Goal: Complete Application Form: Complete application form

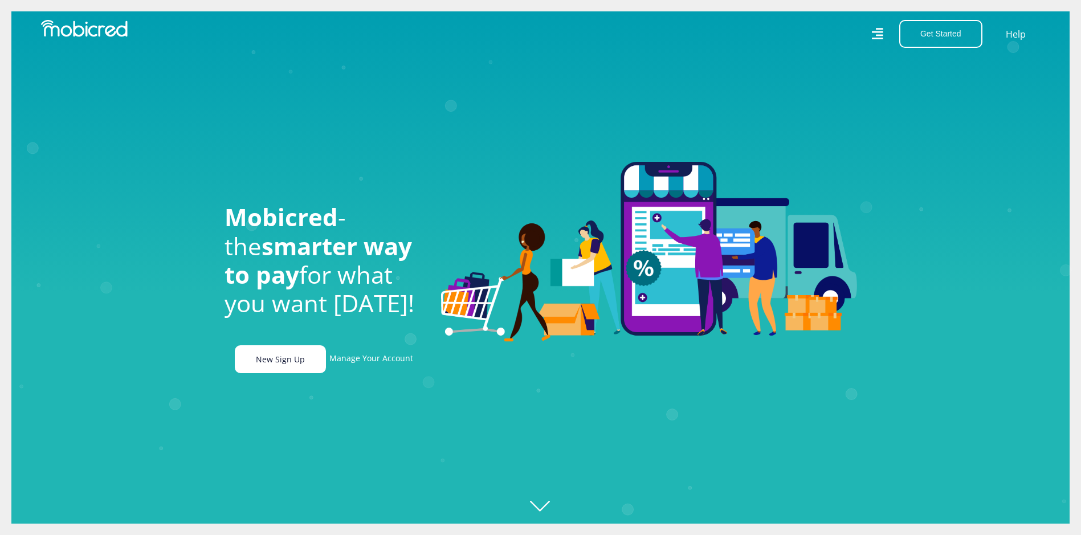
scroll to position [0, 2111]
click at [287, 365] on link "New Sign Up" at bounding box center [280, 359] width 91 height 28
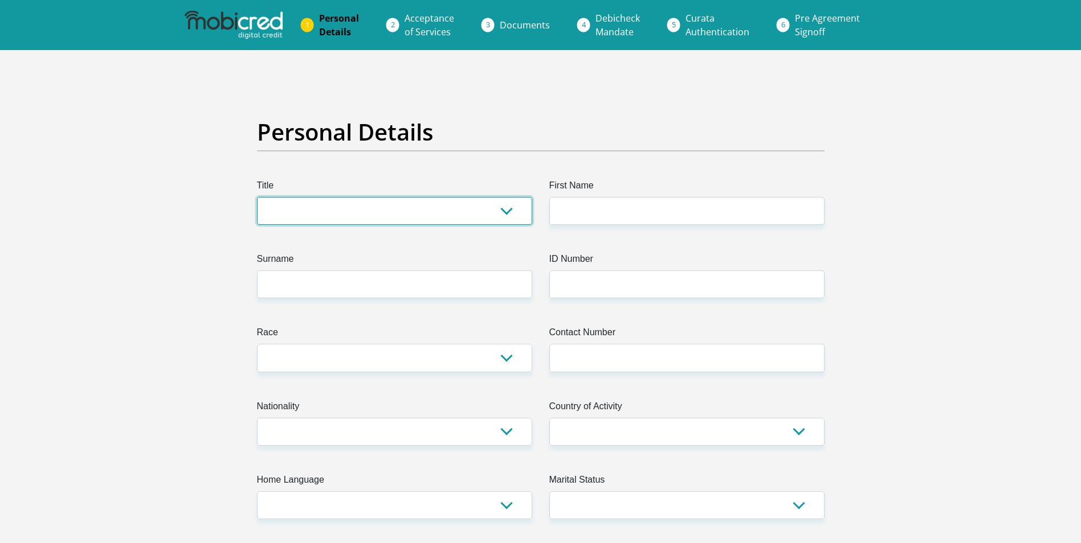
click at [282, 209] on select "Mr Ms Mrs Dr [PERSON_NAME]" at bounding box center [394, 211] width 275 height 28
select select "Ms"
click at [257, 197] on select "Mr Ms Mrs Dr [PERSON_NAME]" at bounding box center [394, 211] width 275 height 28
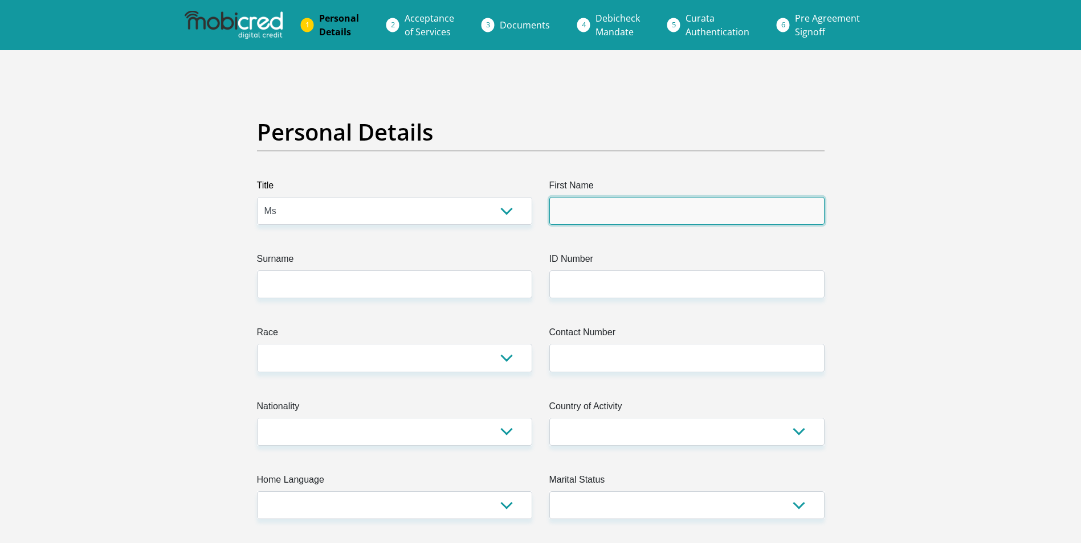
click at [561, 209] on input "First Name" at bounding box center [686, 211] width 275 height 28
type input "[PERSON_NAME]"
type input "Kekane"
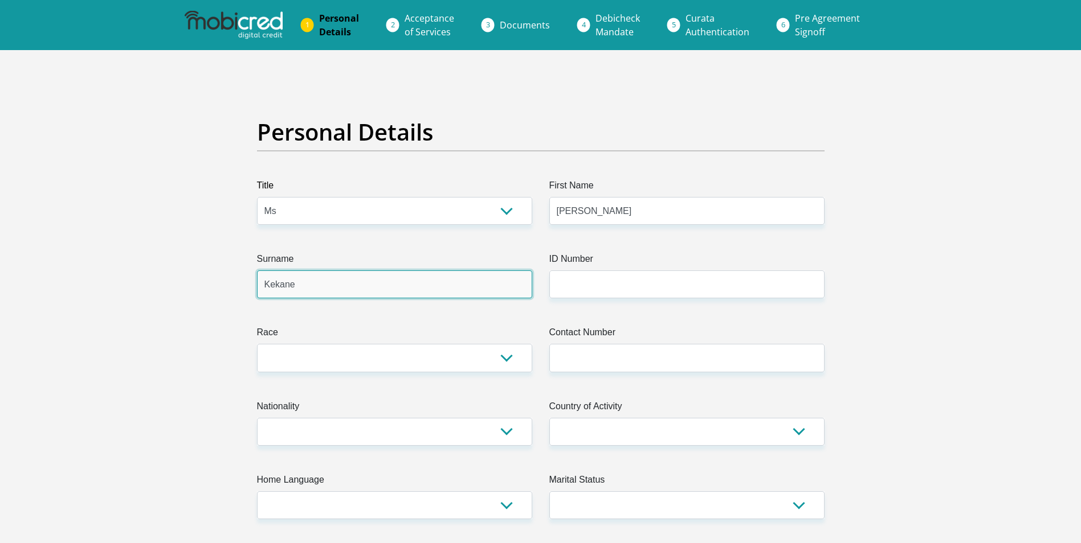
type input "0813262881"
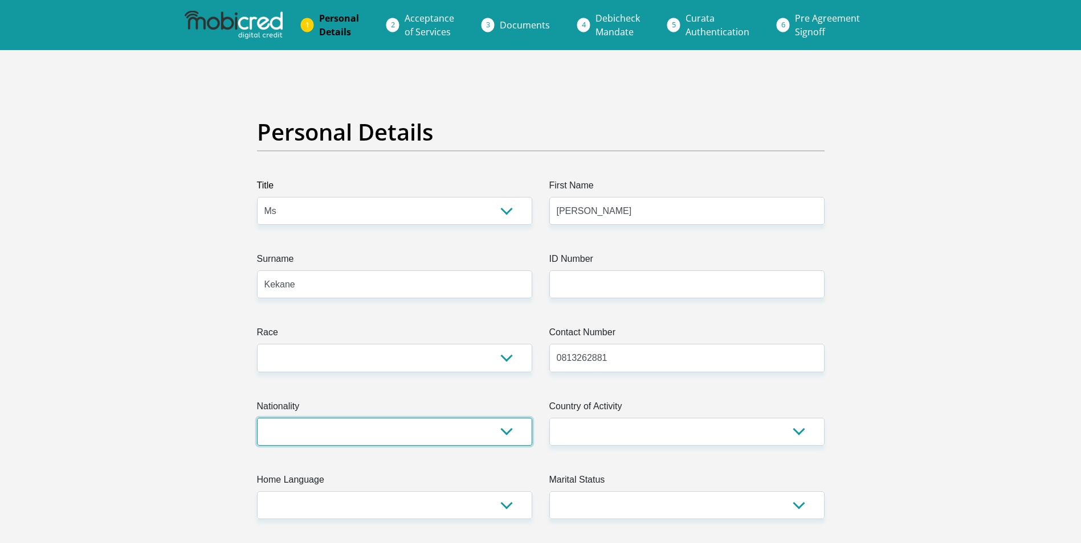
select select "ZAF"
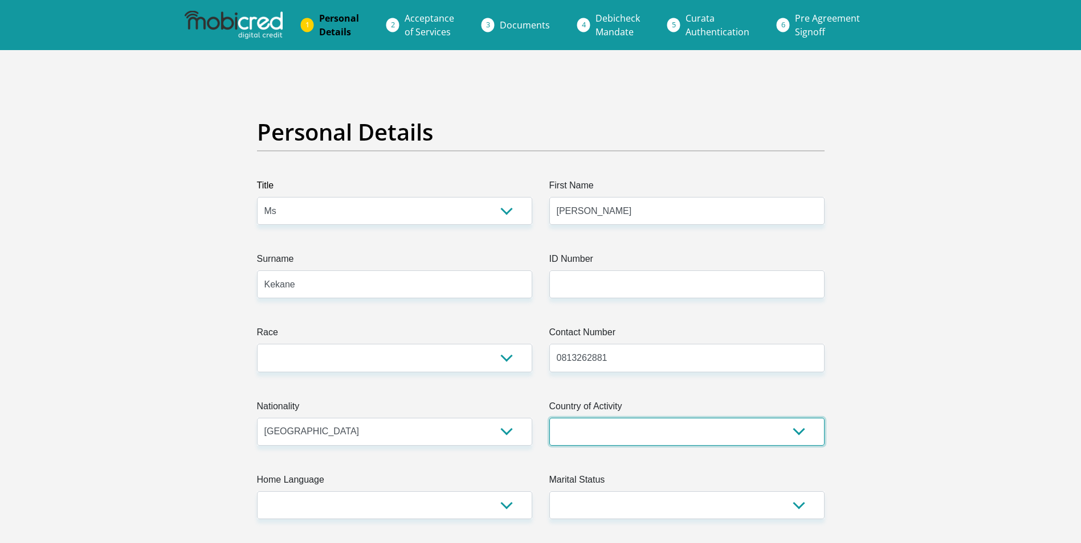
select select "ZAF"
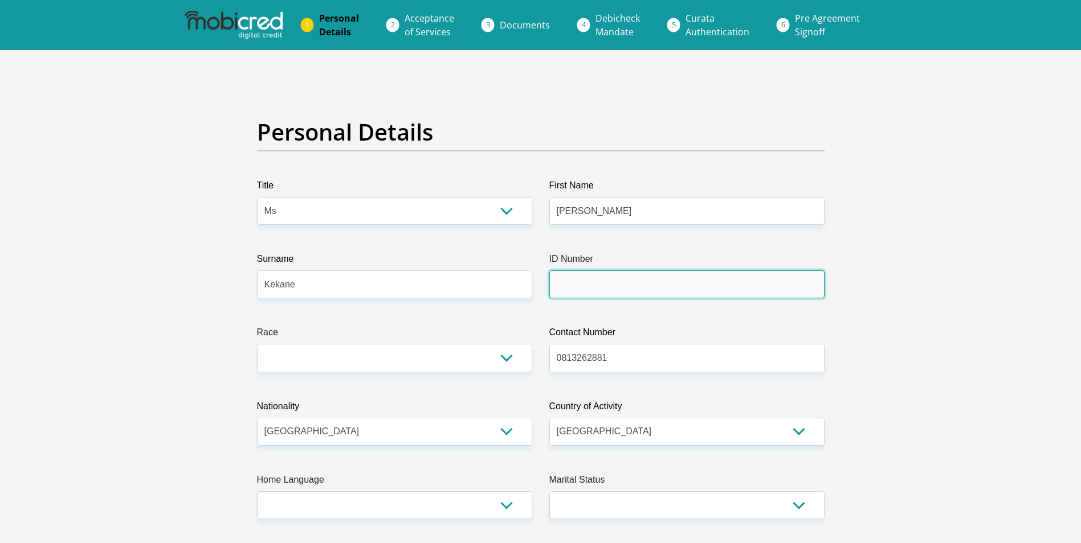
click at [562, 285] on input "ID Number" at bounding box center [686, 285] width 275 height 28
type input "8112121168087"
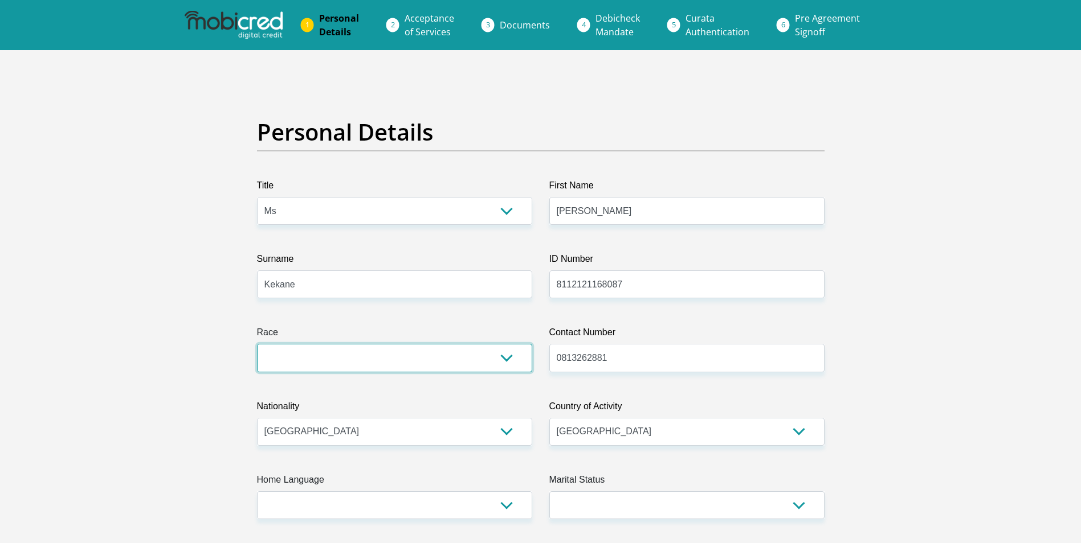
click at [510, 360] on select "Black Coloured Indian White Other" at bounding box center [394, 358] width 275 height 28
select select "1"
click at [257, 344] on select "Black Coloured Indian White Other" at bounding box center [394, 358] width 275 height 28
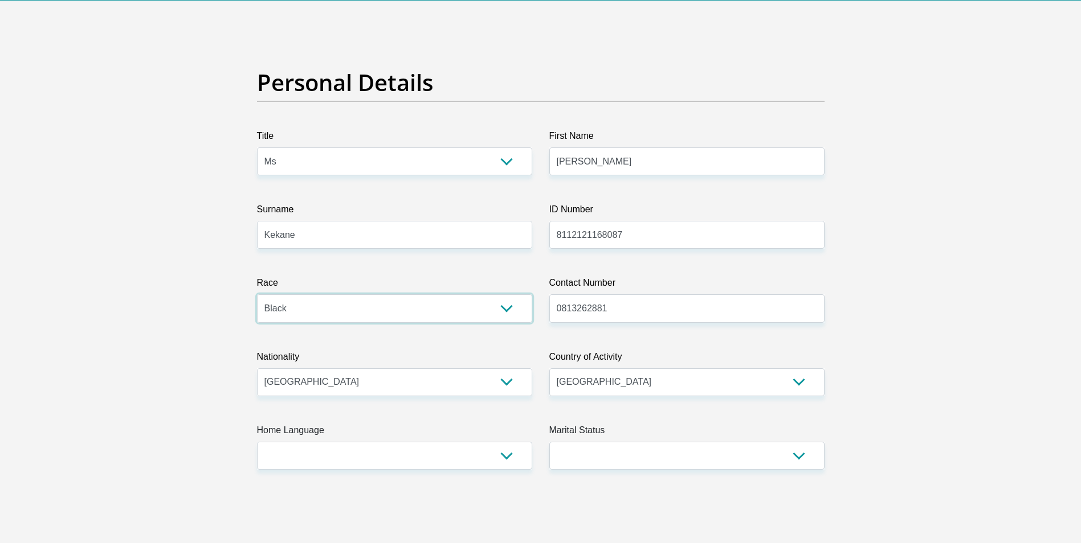
scroll to position [114, 0]
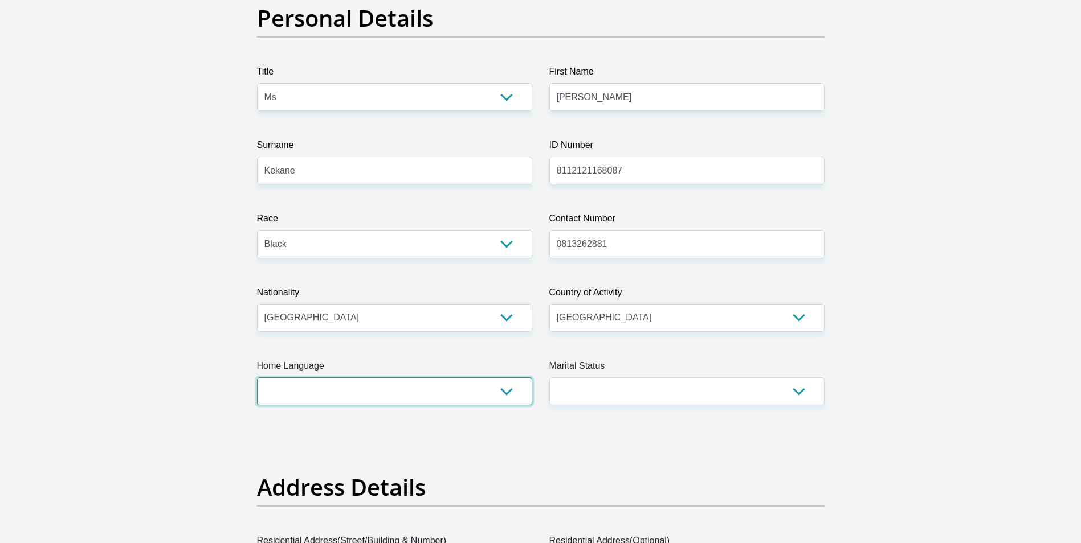
click at [510, 394] on select "Afrikaans English Sepedi South Ndebele Southern Sotho Swati Tsonga Tswana Venda…" at bounding box center [394, 392] width 275 height 28
select select "tsn"
click at [257, 378] on select "Afrikaans English Sepedi South Ndebele Southern Sotho Swati Tsonga Tswana Venda…" at bounding box center [394, 392] width 275 height 28
click at [801, 395] on select "Married ANC Single Divorced Widowed Married COP or Customary Law" at bounding box center [686, 392] width 275 height 28
select select "2"
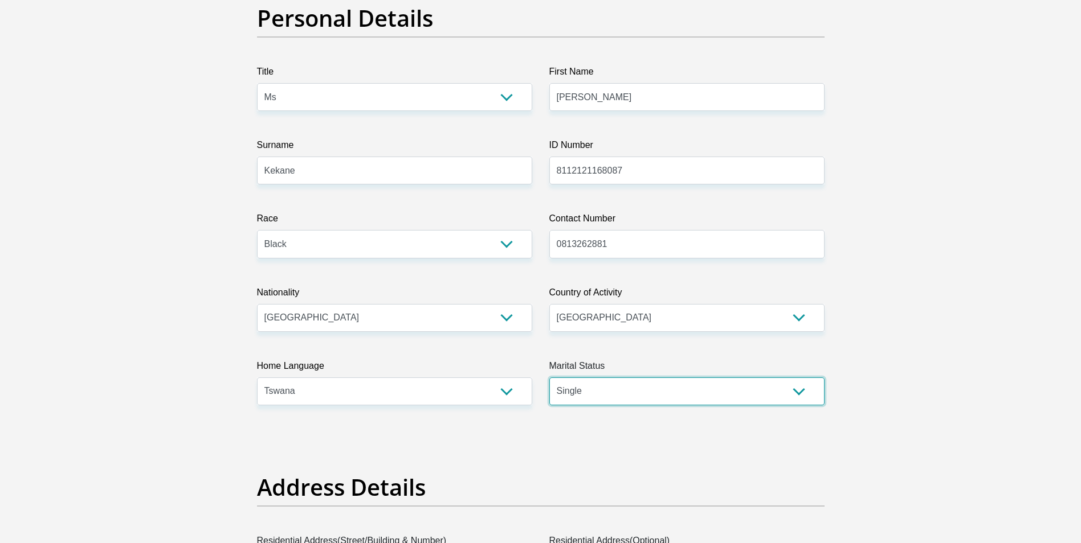
click at [549, 378] on select "Married ANC Single Divorced Widowed Married COP or Customary Law" at bounding box center [686, 392] width 275 height 28
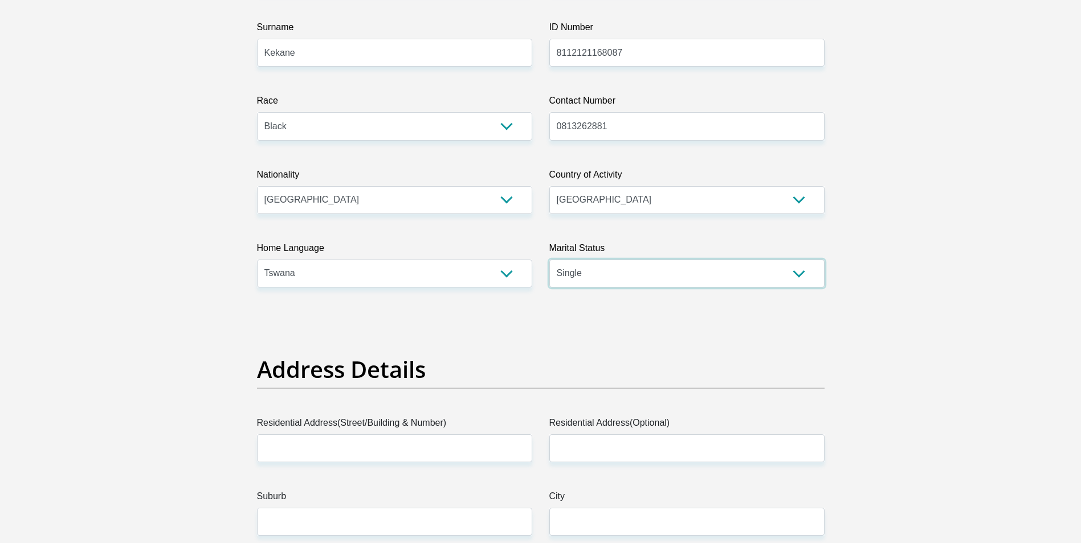
scroll to position [285, 0]
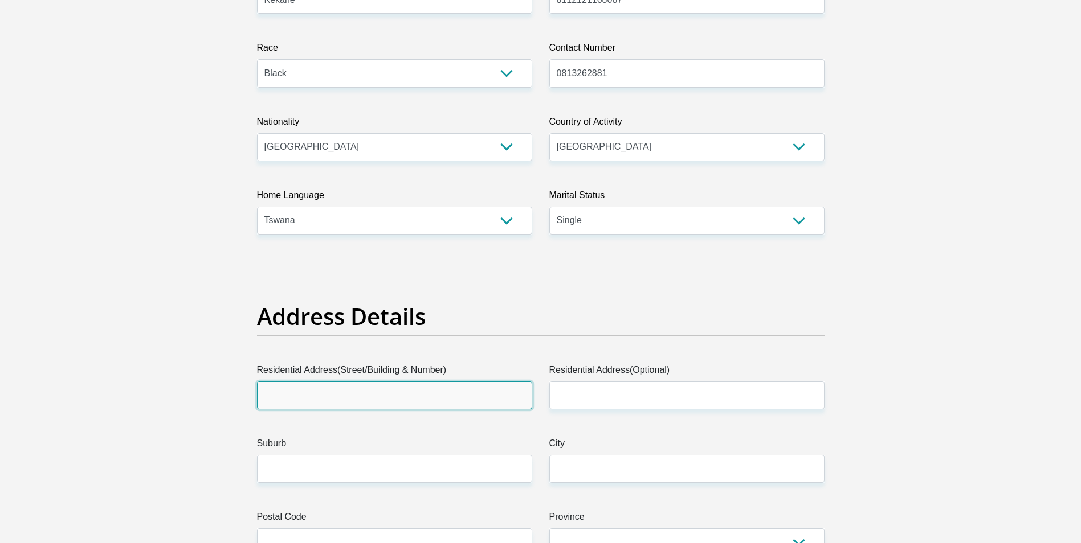
click at [286, 385] on input "Residential Address(Street/Building & Number)" at bounding box center [394, 396] width 275 height 28
type input "[STREET_ADDRESS]"
type input "7354"
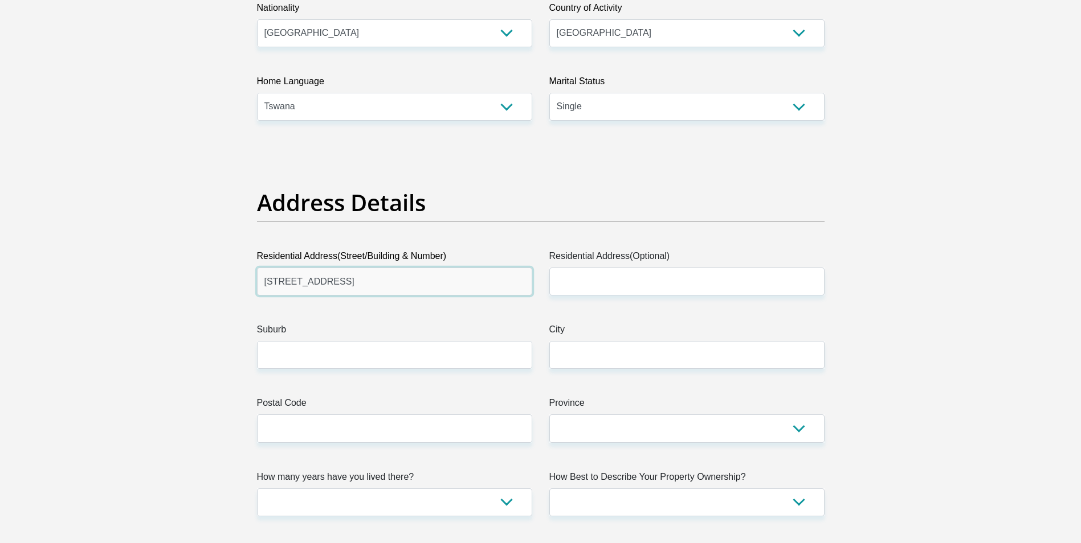
scroll to position [456, 0]
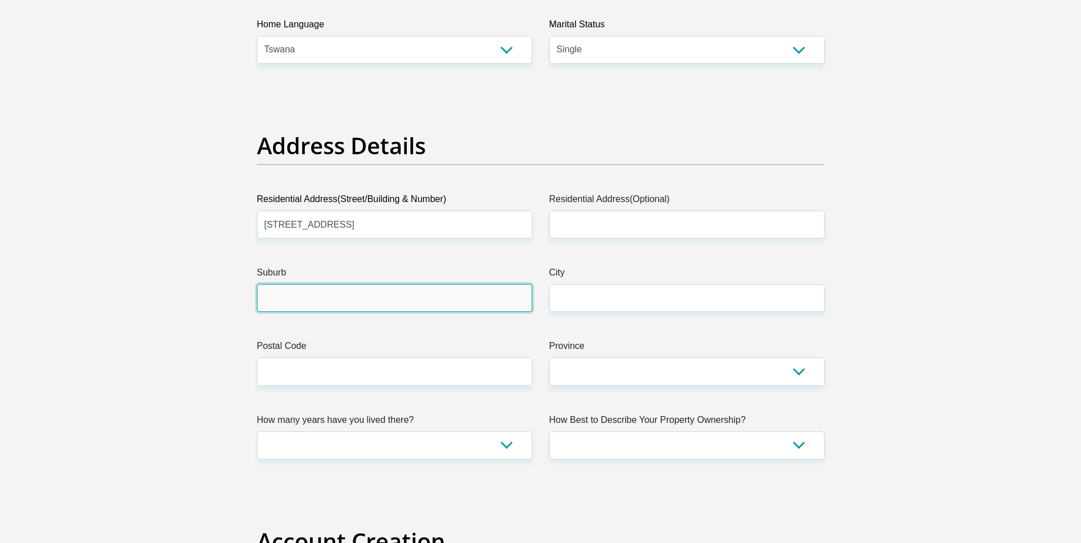
click at [292, 293] on input "Suburb" at bounding box center [394, 298] width 275 height 28
type input "mohlakeng"
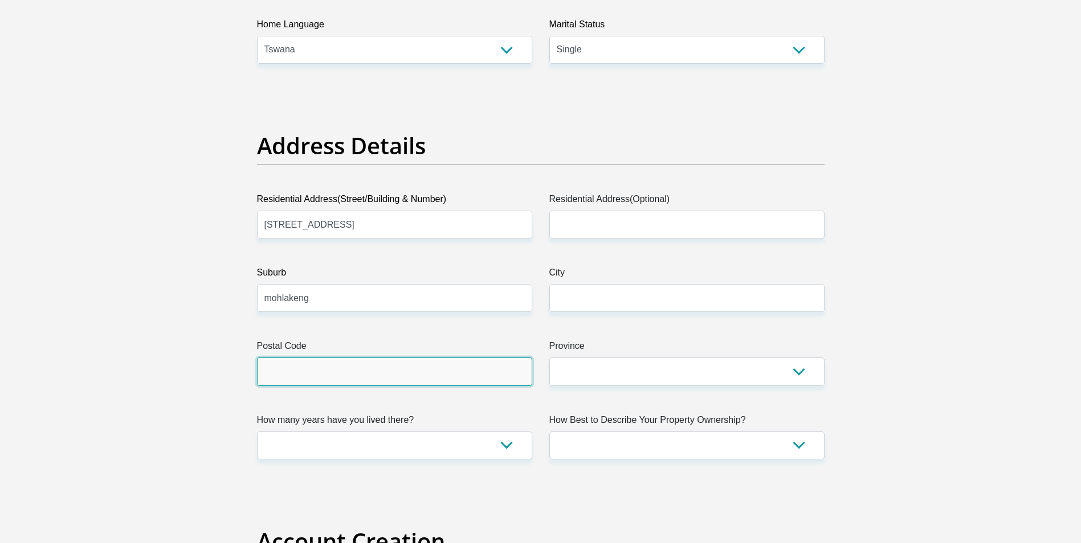
click at [303, 371] on input "Postal Code" at bounding box center [394, 372] width 275 height 28
type input "1759"
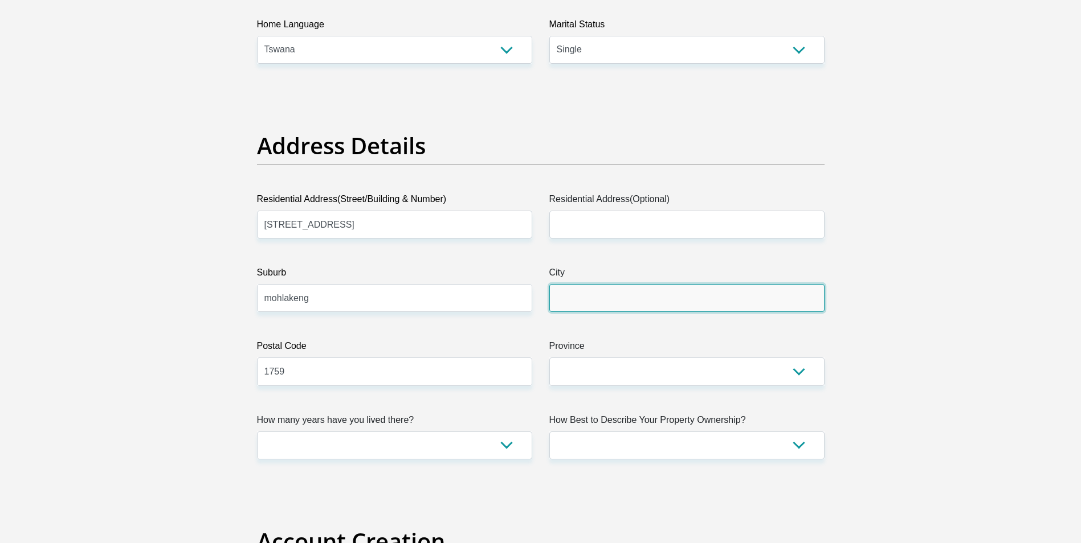
click at [584, 299] on input "City" at bounding box center [686, 298] width 275 height 28
type input "[GEOGRAPHIC_DATA]"
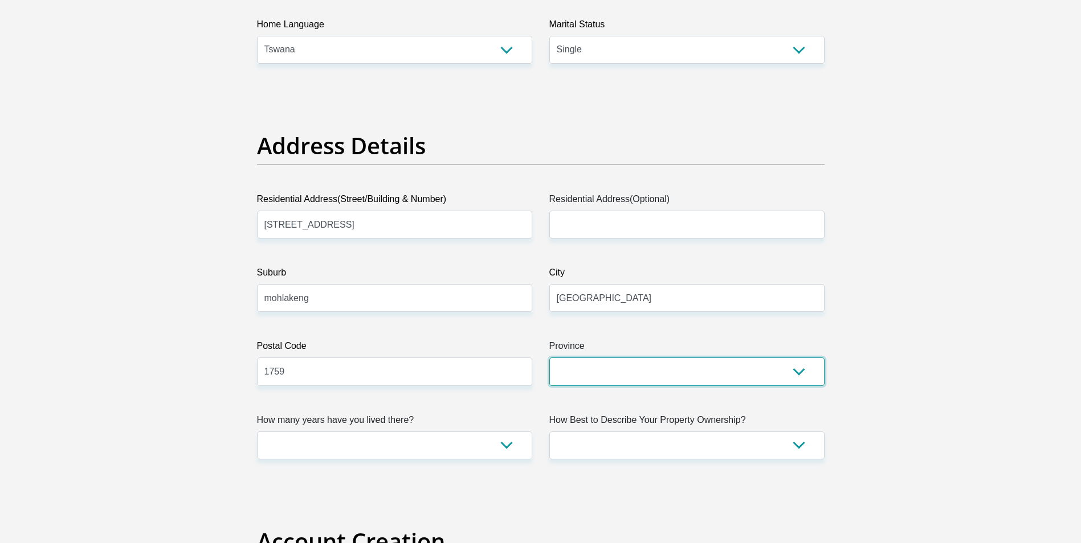
click at [798, 374] on select "Eastern Cape Free State [GEOGRAPHIC_DATA] [GEOGRAPHIC_DATA][DATE] [GEOGRAPHIC_D…" at bounding box center [686, 372] width 275 height 28
select select "Gauteng"
click at [549, 358] on select "Eastern Cape Free State [GEOGRAPHIC_DATA] [GEOGRAPHIC_DATA][DATE] [GEOGRAPHIC_D…" at bounding box center [686, 372] width 275 height 28
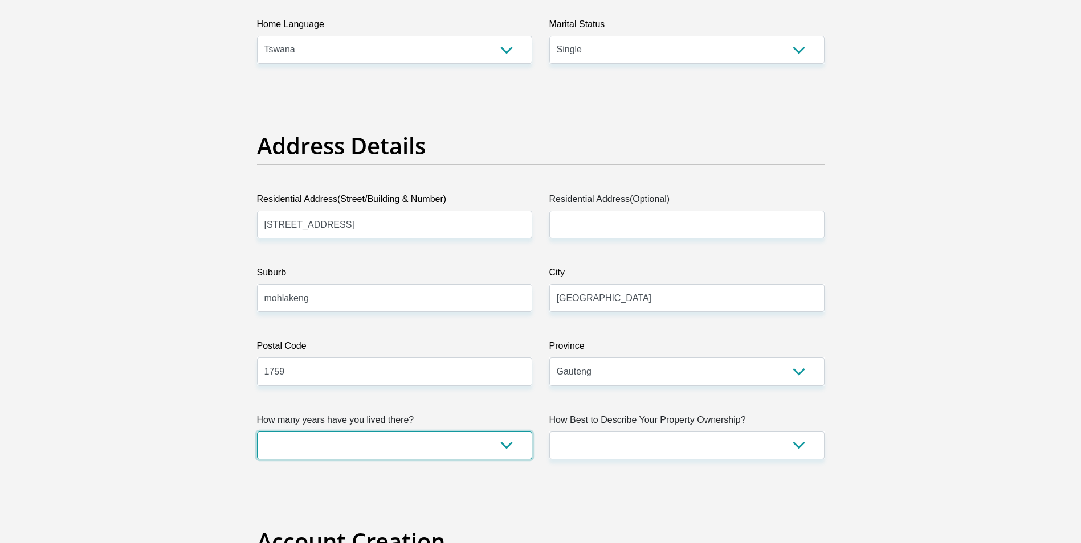
click at [506, 442] on select "less than 1 year 1-3 years 3-5 years 5+ years" at bounding box center [394, 446] width 275 height 28
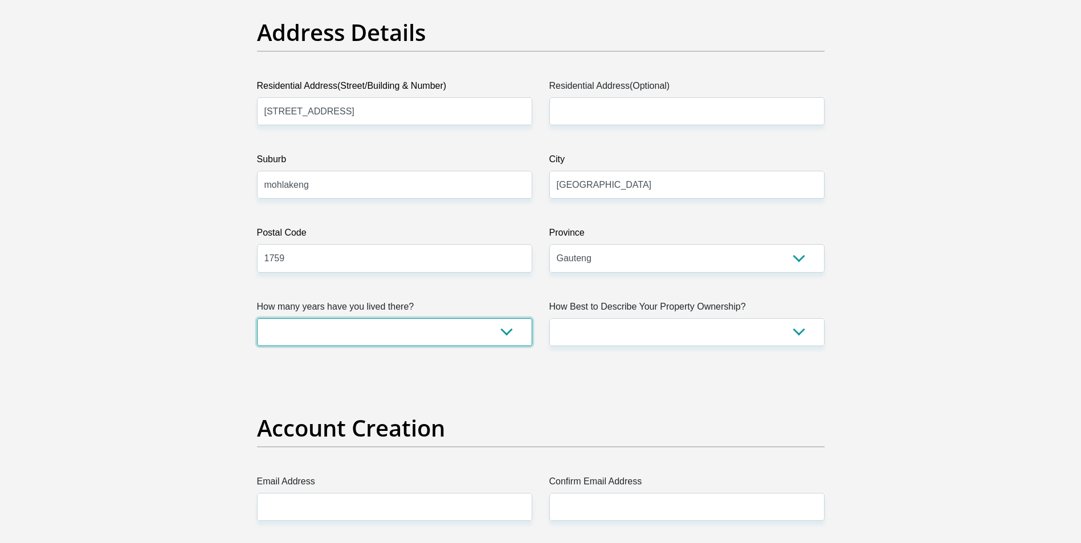
scroll to position [570, 0]
click at [504, 332] on select "less than 1 year 1-3 years 3-5 years 5+ years" at bounding box center [394, 332] width 275 height 28
select select "5"
click at [257, 318] on select "less than 1 year 1-3 years 3-5 years 5+ years" at bounding box center [394, 332] width 275 height 28
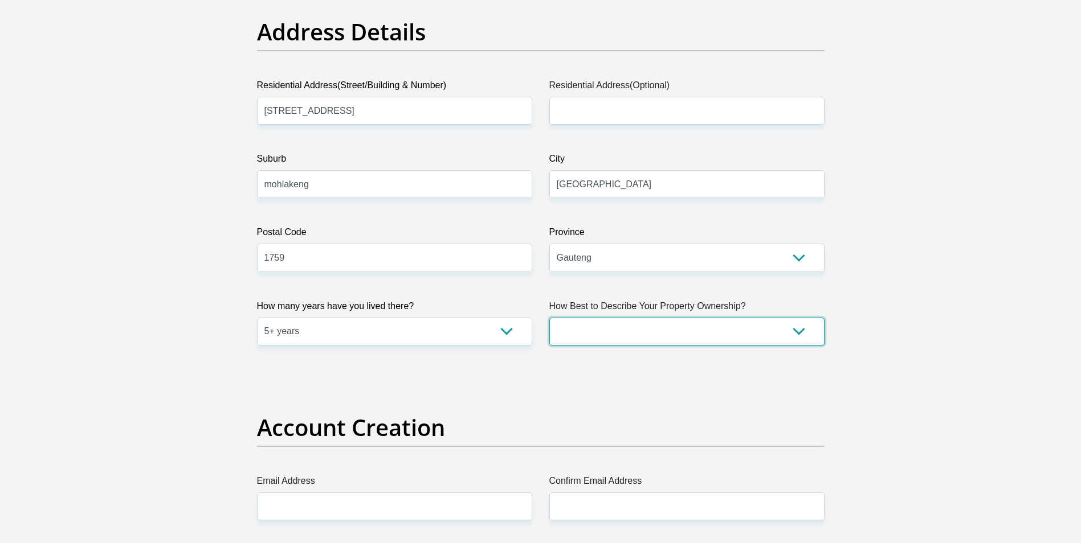
click at [804, 332] on select "Owned Rented Family Owned Company Dwelling" at bounding box center [686, 332] width 275 height 28
select select "Rented"
click at [549, 318] on select "Owned Rented Family Owned Company Dwelling" at bounding box center [686, 332] width 275 height 28
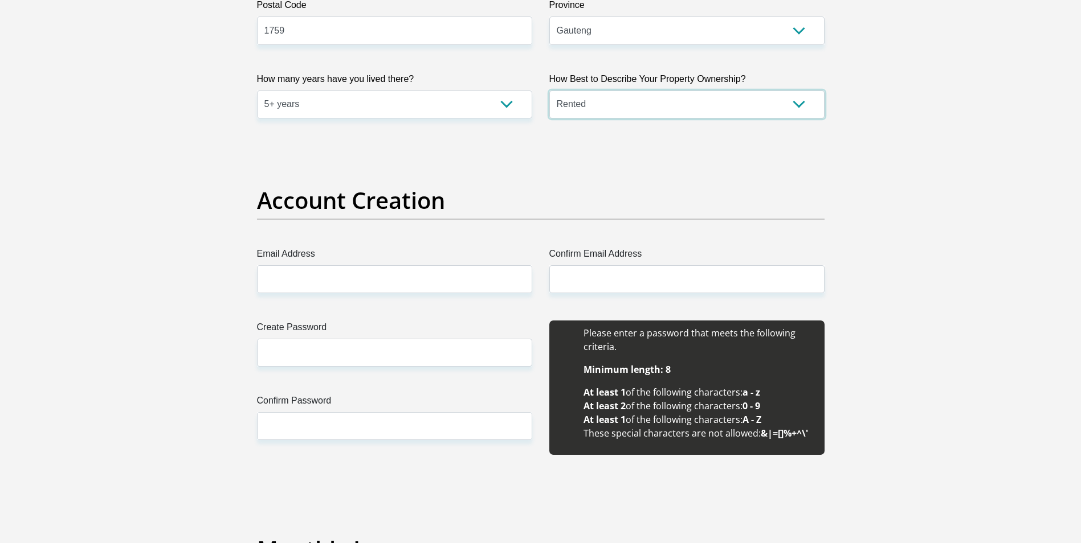
scroll to position [798, 0]
click at [278, 275] on input "Email Address" at bounding box center [394, 279] width 275 height 28
type input "[EMAIL_ADDRESS][DOMAIN_NAME]"
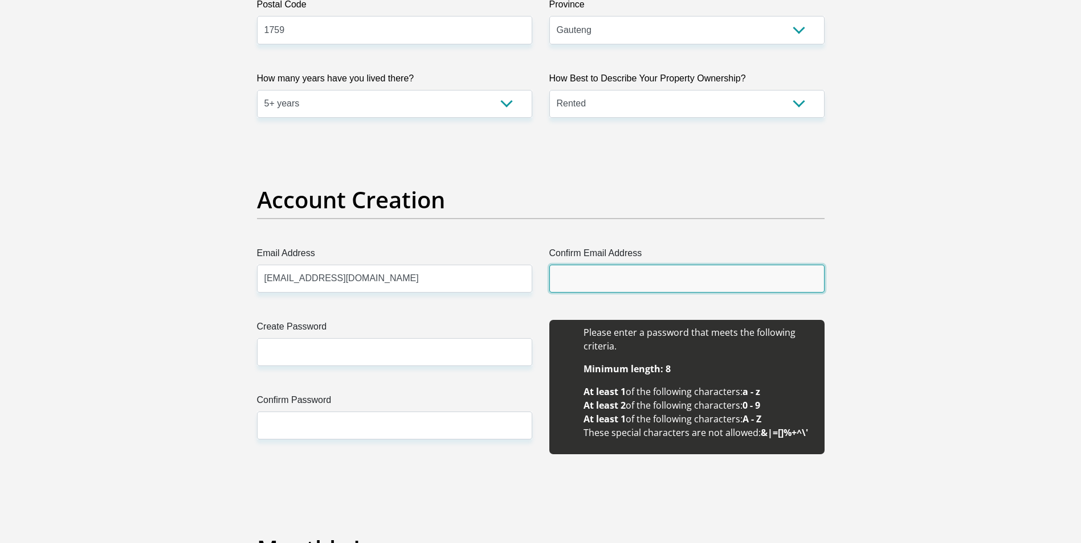
type input "[EMAIL_ADDRESS][DOMAIN_NAME]"
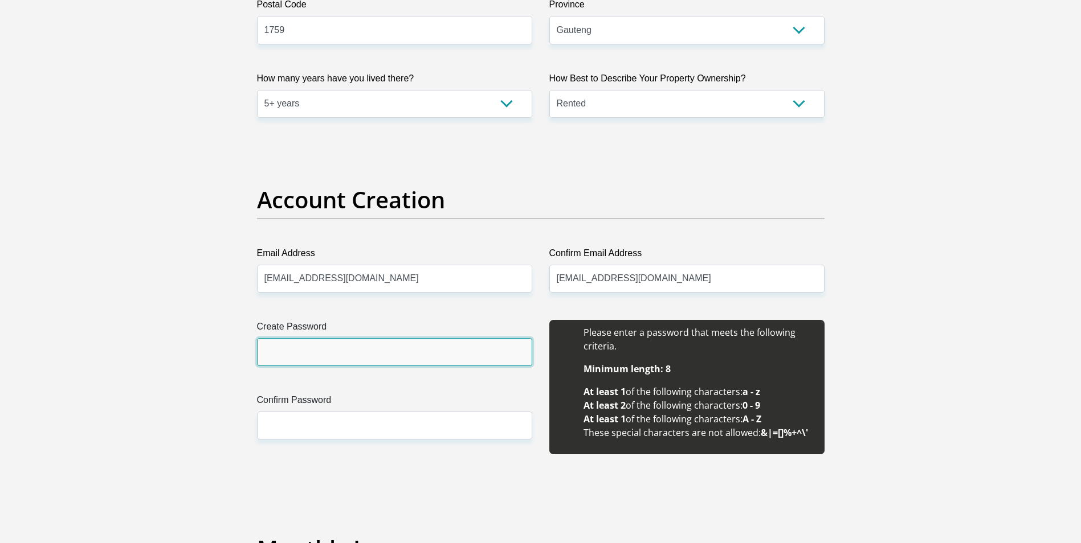
click at [289, 349] on input "Create Password" at bounding box center [394, 352] width 275 height 28
type input "Lesego@2005"
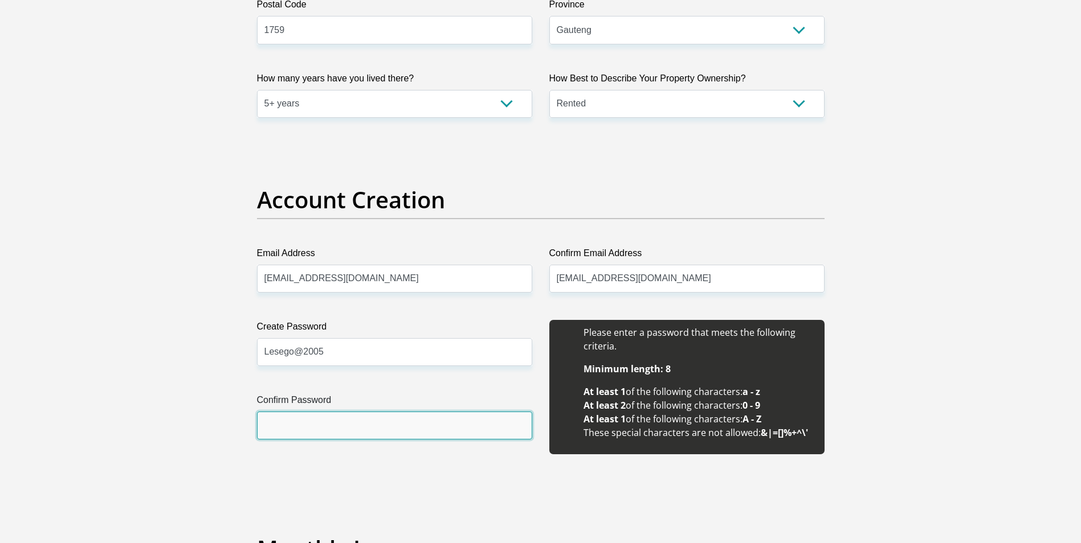
click at [277, 429] on input "Confirm Password" at bounding box center [394, 426] width 275 height 28
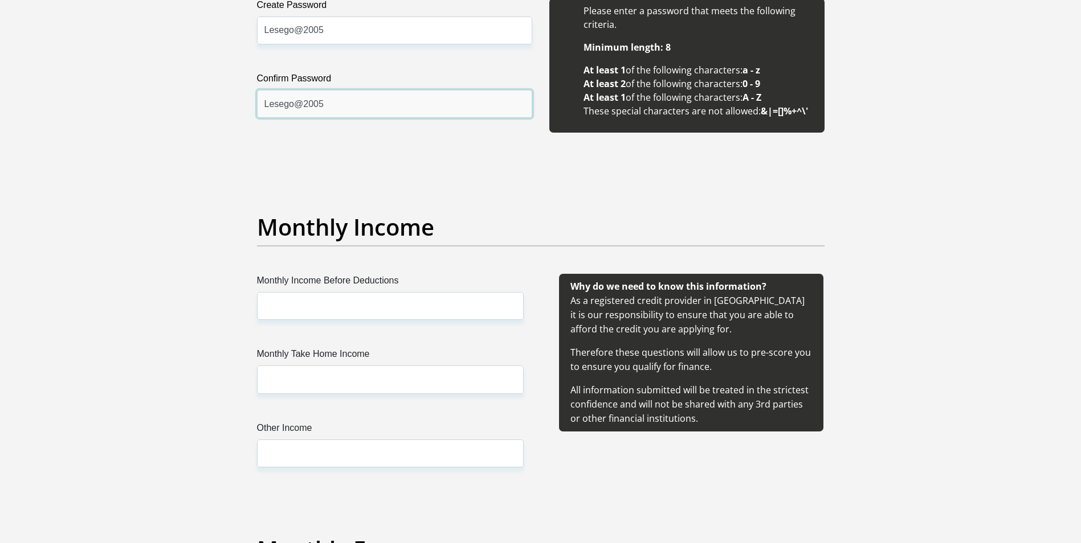
scroll to position [1139, 0]
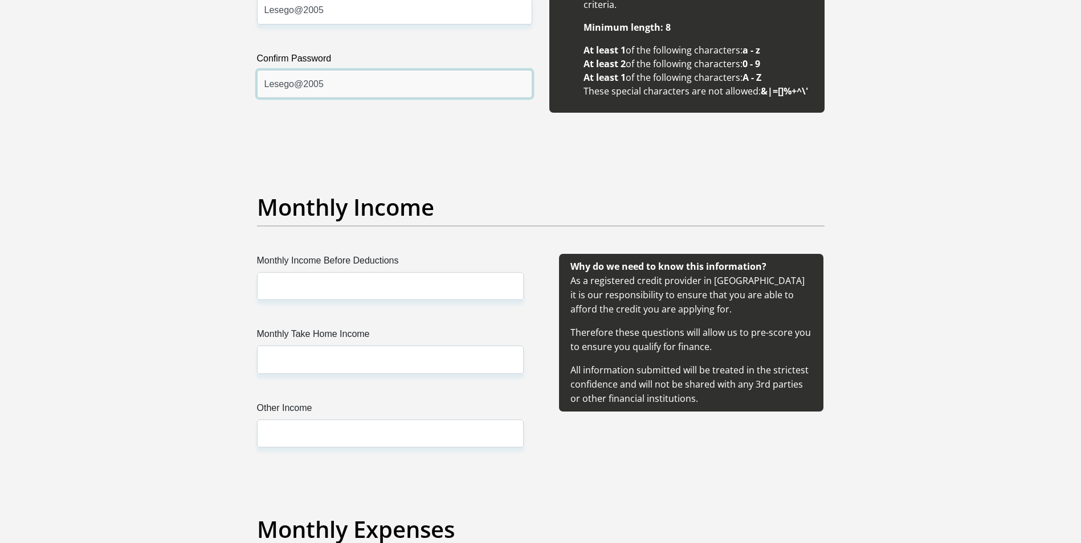
type input "Lesego@2005"
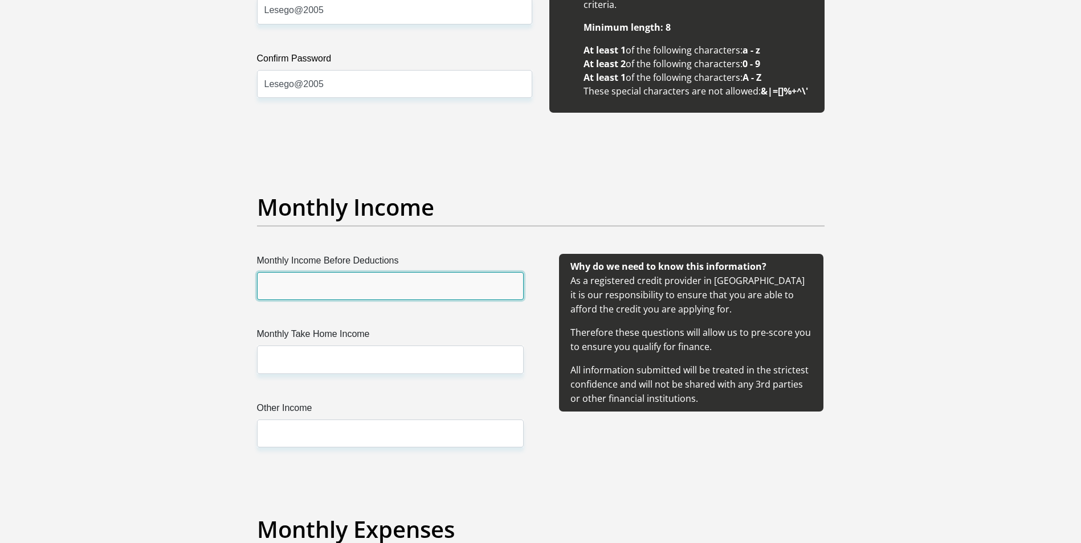
click at [294, 282] on input "Monthly Income Before Deductions" at bounding box center [390, 286] width 267 height 28
type input "24000"
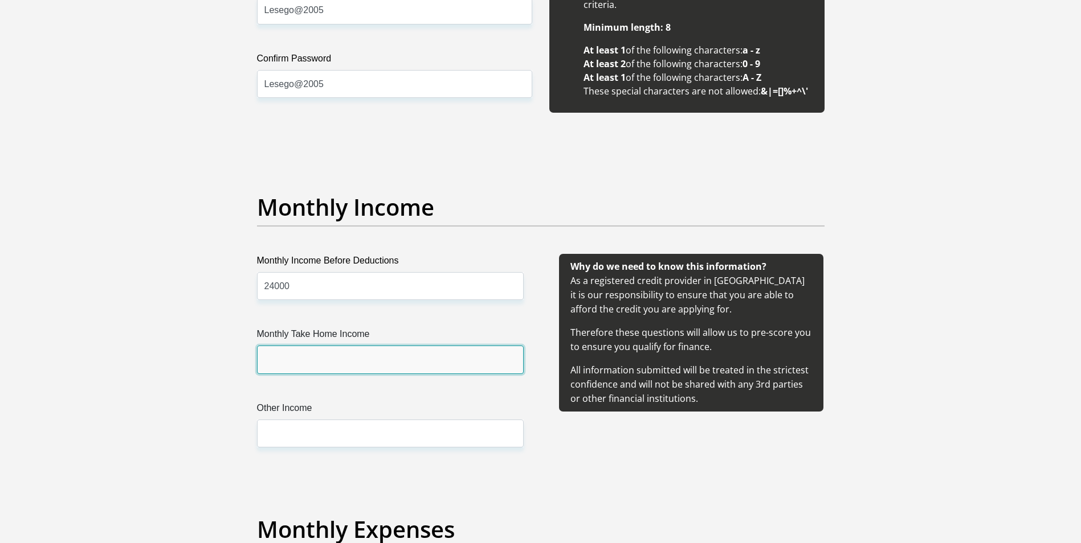
click at [283, 358] on input "Monthly Take Home Income" at bounding box center [390, 360] width 267 height 28
type input "17000"
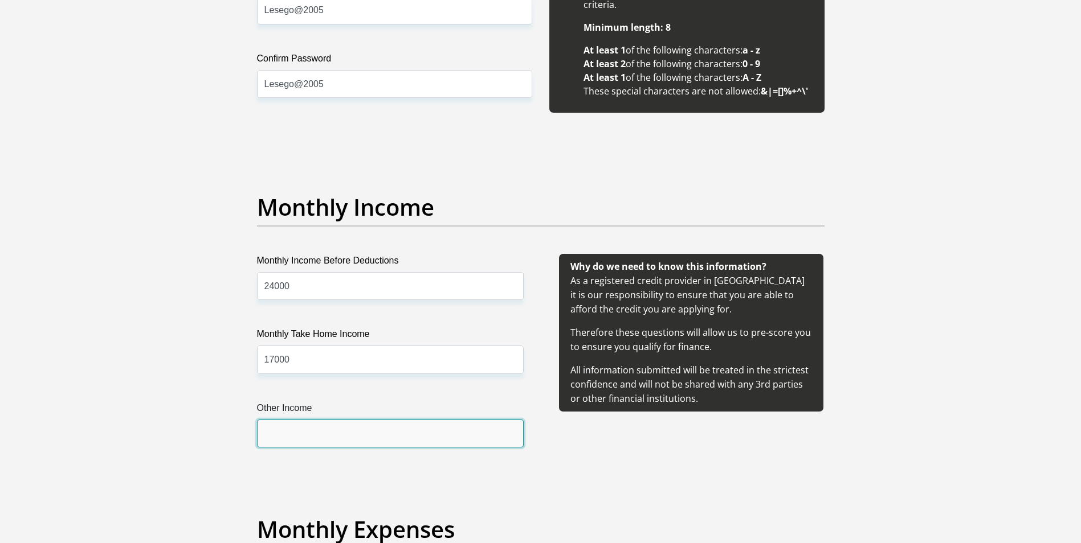
click at [280, 431] on input "Other Income" at bounding box center [390, 434] width 267 height 28
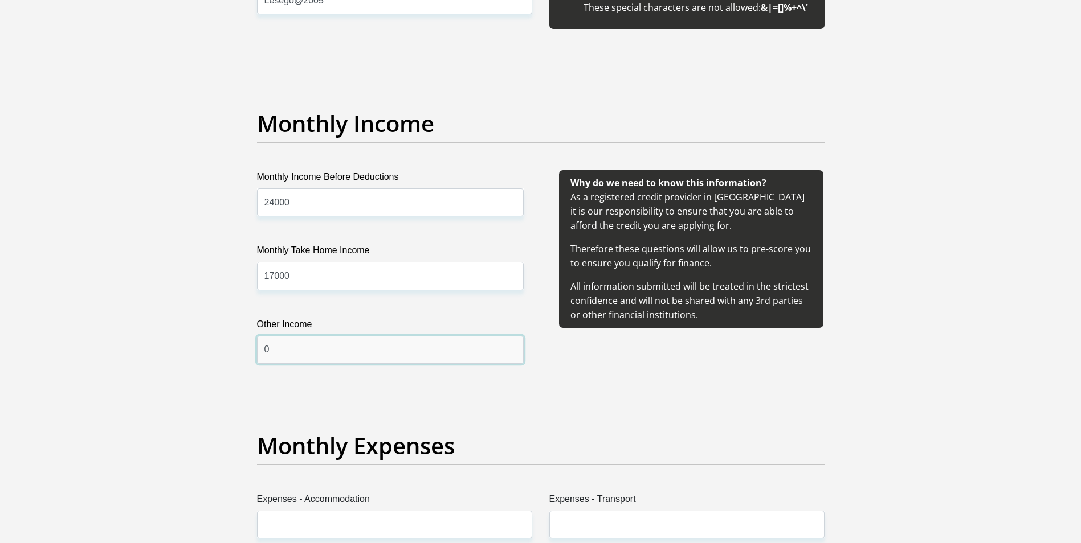
scroll to position [1424, 0]
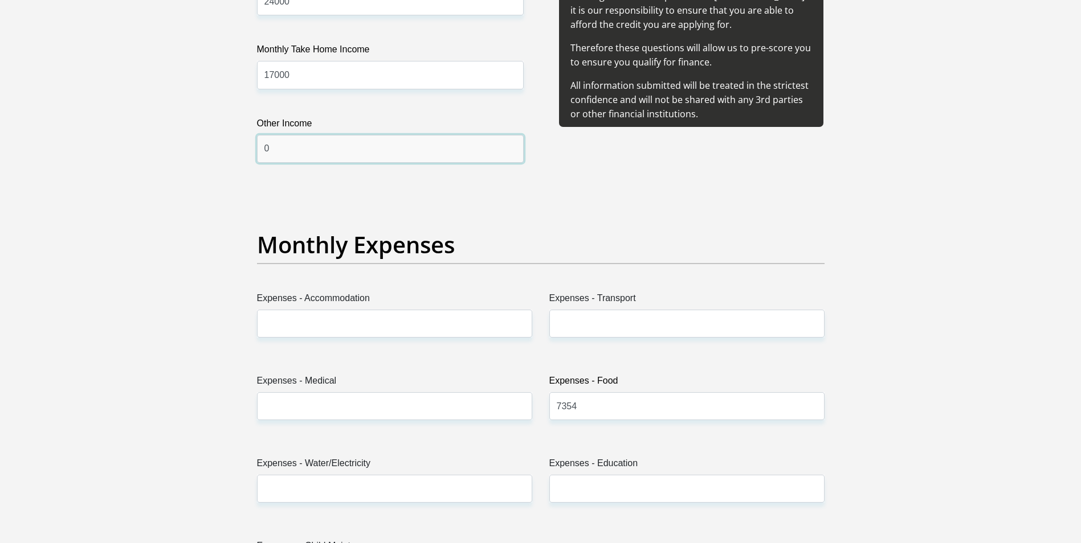
type input "0"
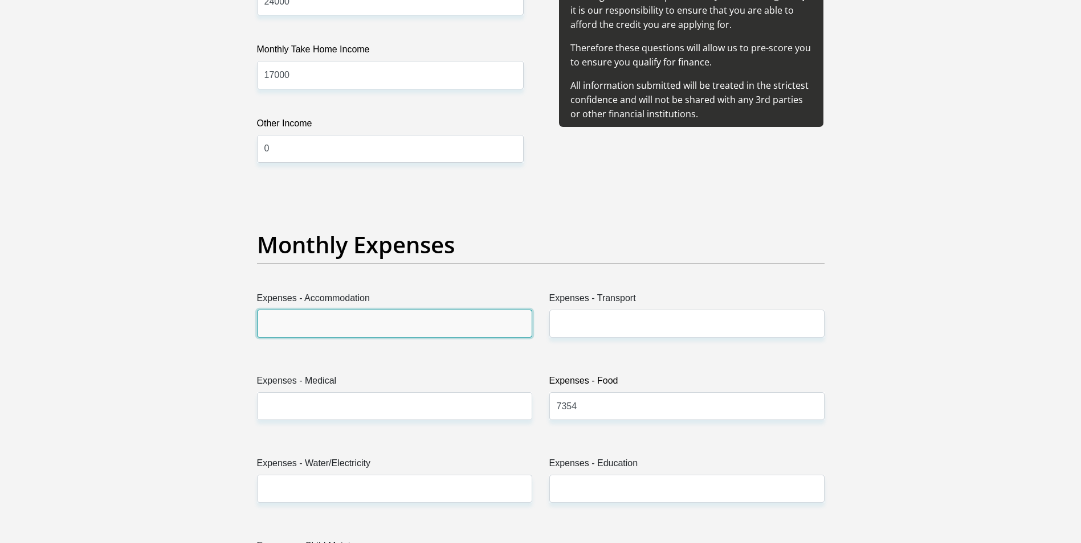
click at [299, 318] on input "Expenses - Accommodation" at bounding box center [394, 324] width 275 height 28
type input "1000"
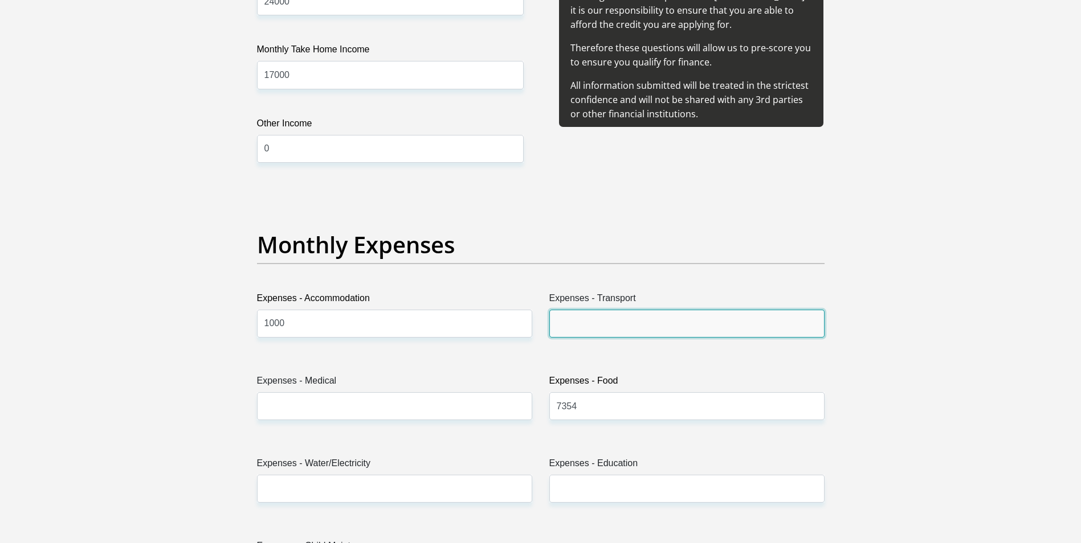
click at [576, 324] on input "Expenses - Transport" at bounding box center [686, 324] width 275 height 28
type input "400"
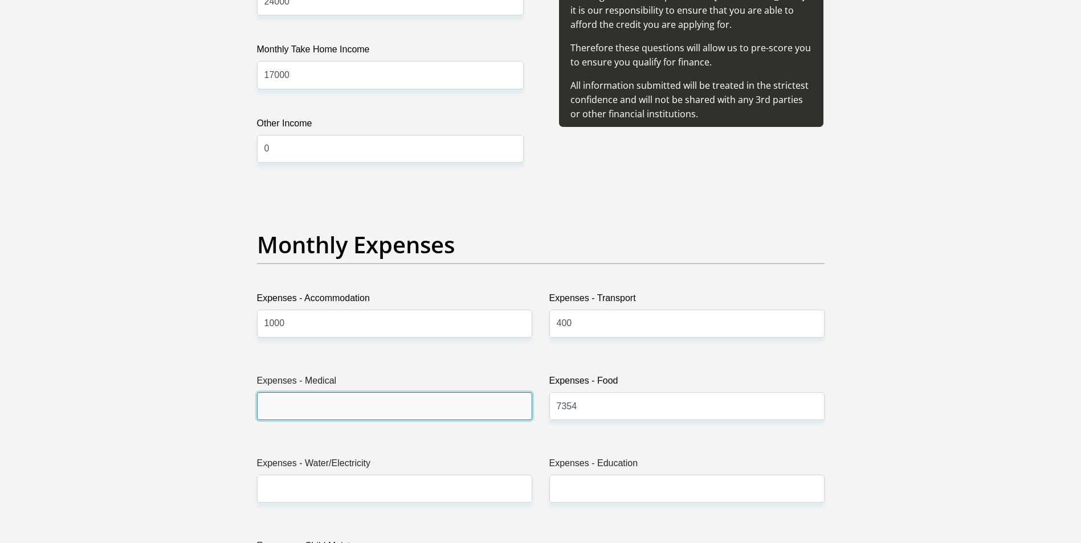
click at [291, 404] on input "Expenses - Medical" at bounding box center [394, 407] width 275 height 28
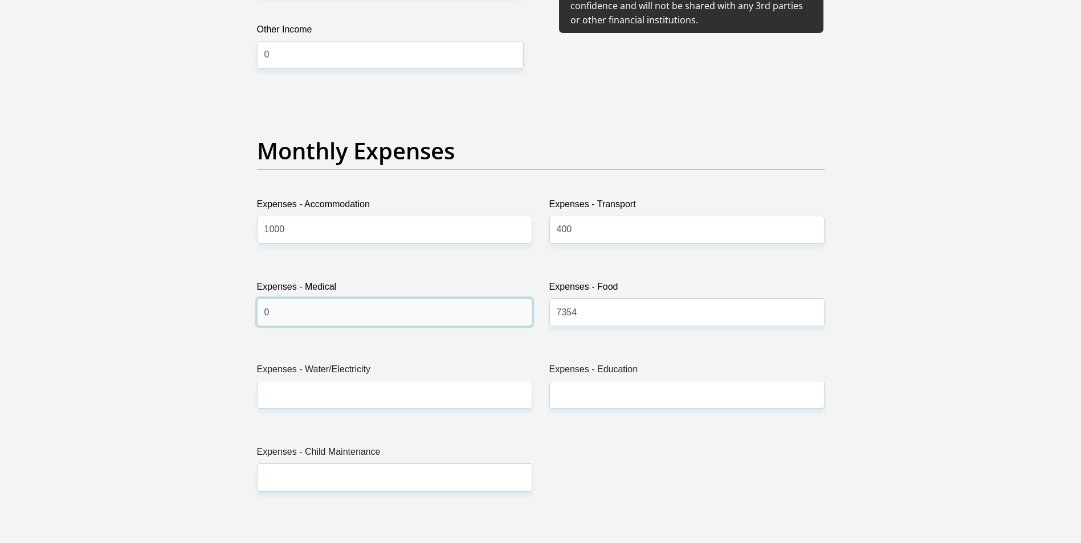
scroll to position [1538, 0]
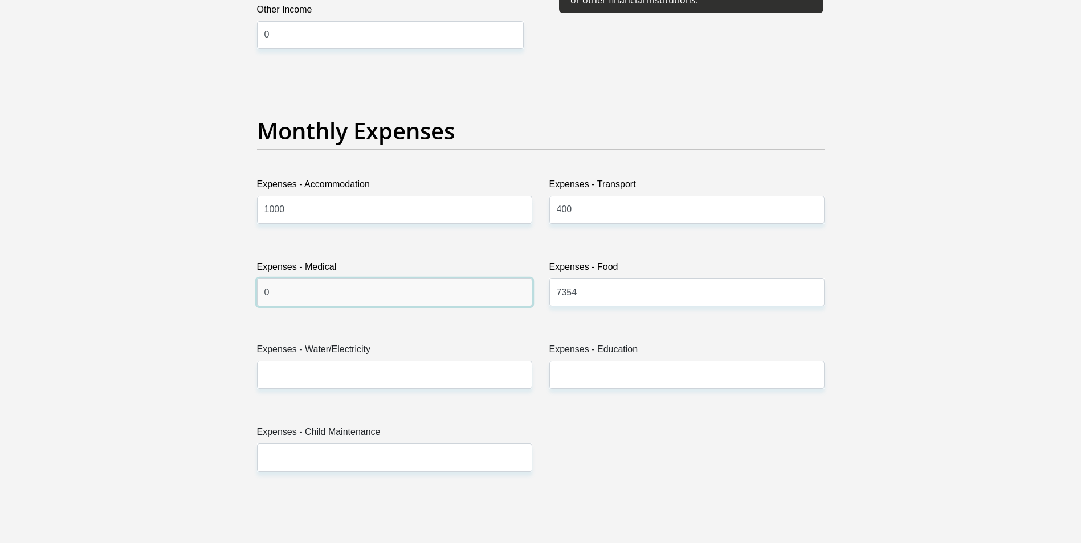
type input "0"
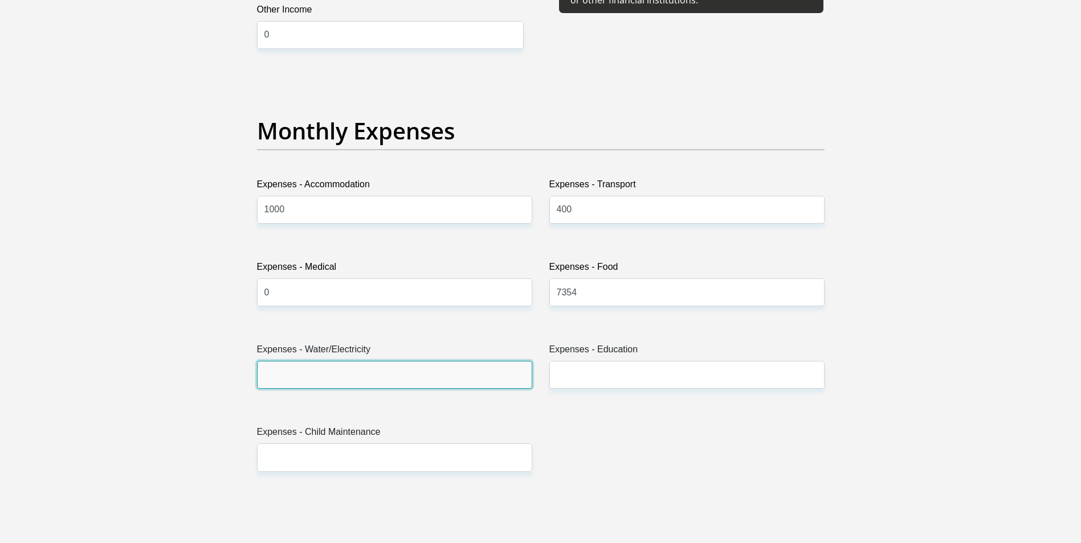
click at [288, 374] on input "Expenses - Water/Electricity" at bounding box center [394, 375] width 275 height 28
type input "300"
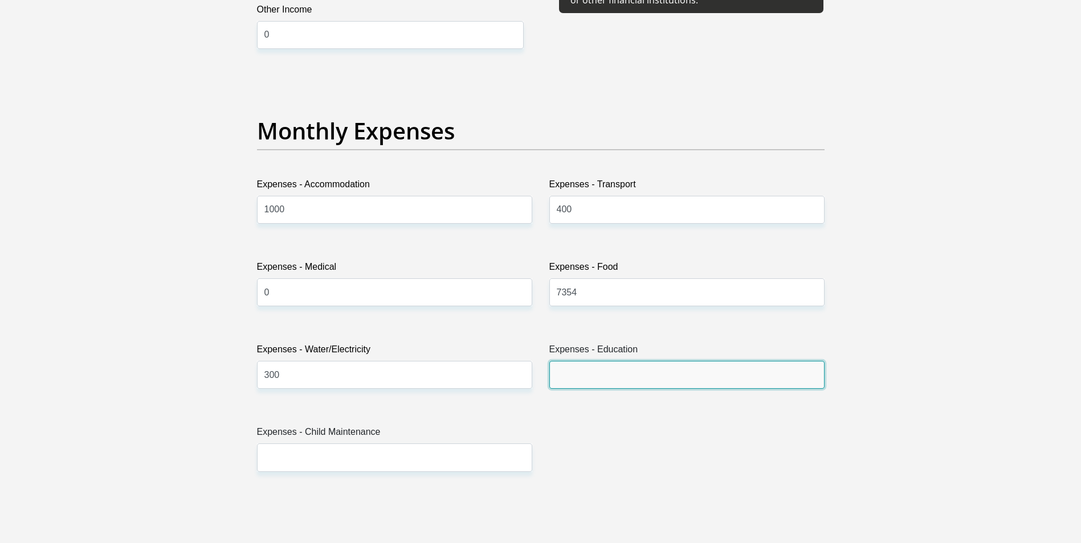
click at [562, 374] on input "Expenses - Education" at bounding box center [686, 375] width 275 height 28
type input "0"
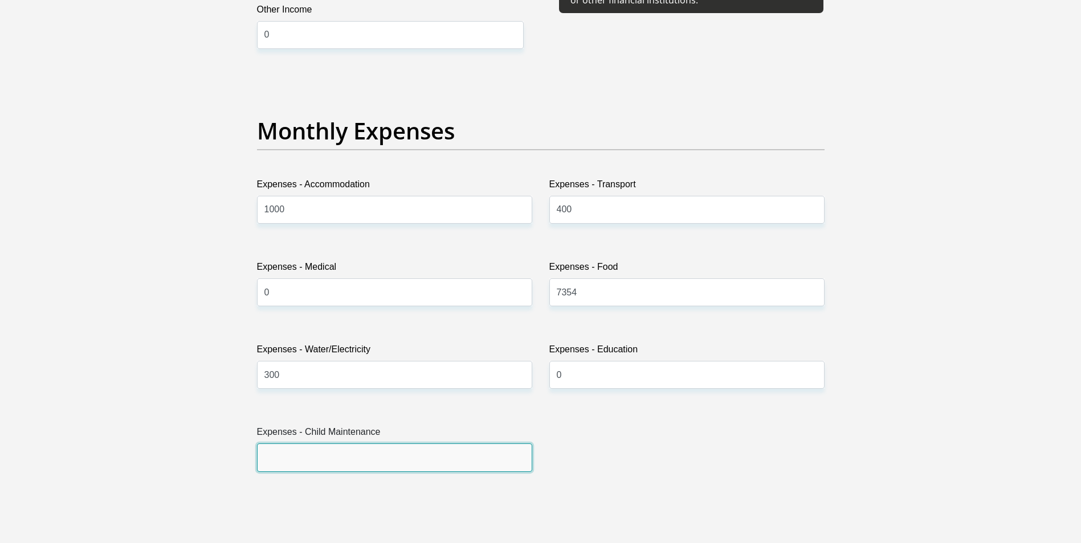
click at [289, 457] on input "Expenses - Child Maintenance" at bounding box center [394, 458] width 275 height 28
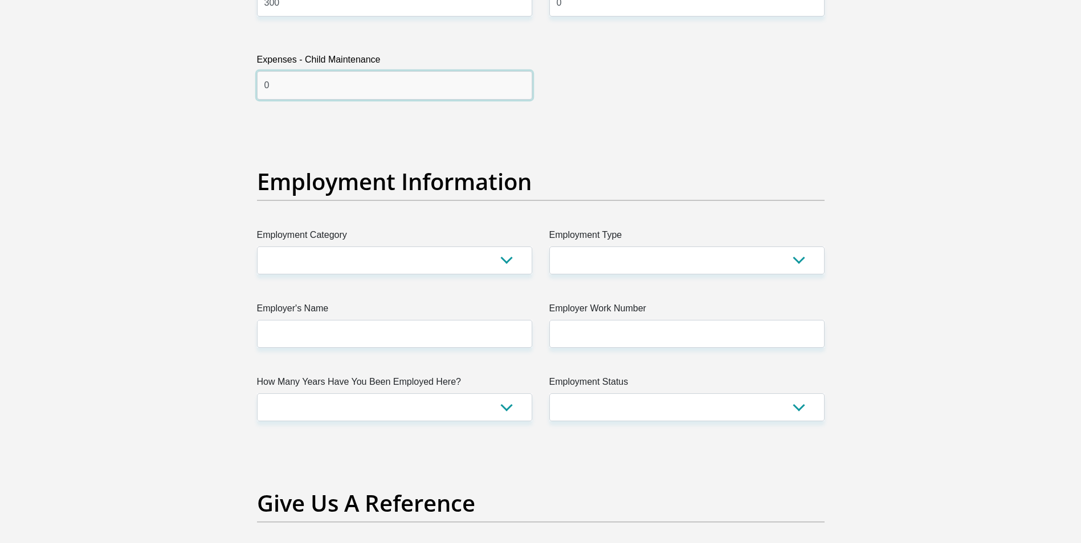
scroll to position [1937, 0]
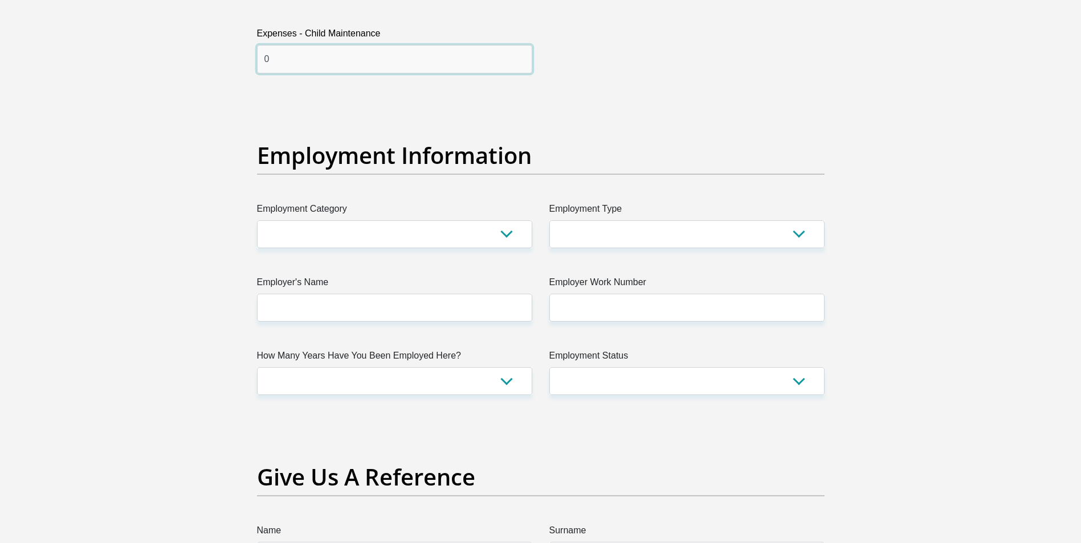
type input "0"
click at [505, 232] on select "AGRICULTURE ALCOHOL & TOBACCO CONSTRUCTION MATERIALS METALLURGY EQUIPMENT FOR R…" at bounding box center [394, 234] width 275 height 28
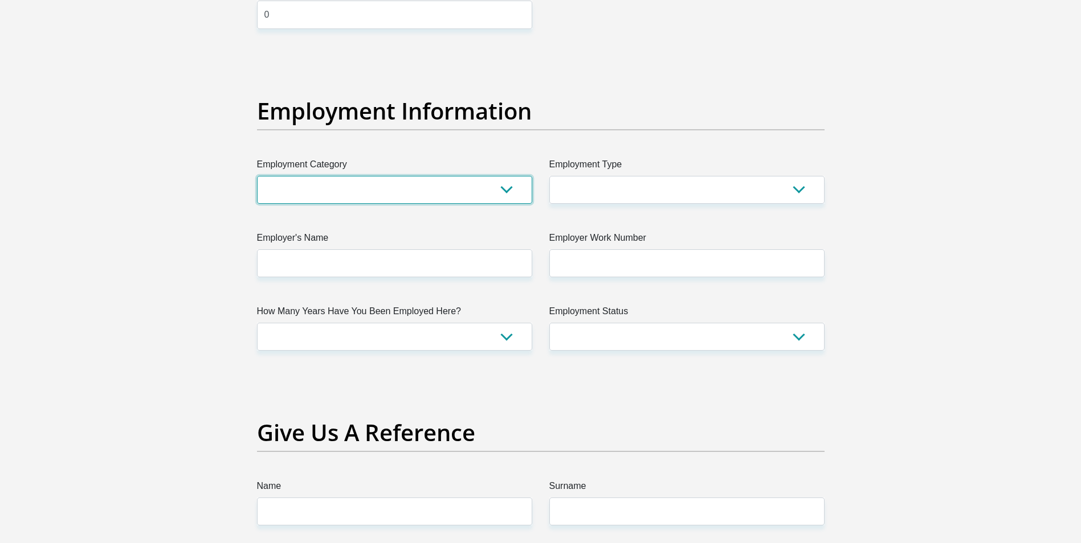
scroll to position [1994, 0]
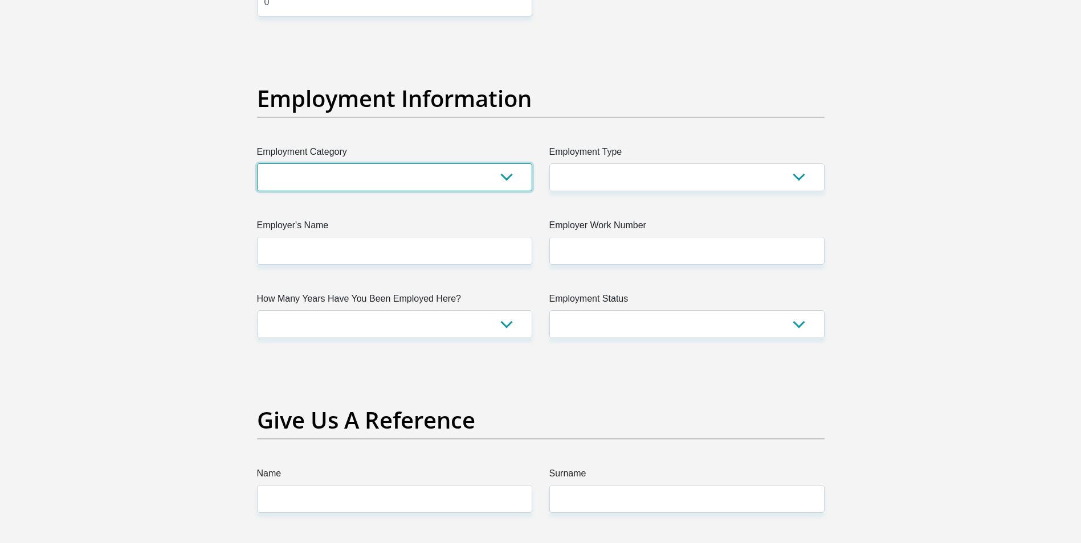
click at [505, 178] on select "AGRICULTURE ALCOHOL & TOBACCO CONSTRUCTION MATERIALS METALLURGY EQUIPMENT FOR R…" at bounding box center [394, 178] width 275 height 28
select select "23"
click at [257, 164] on select "AGRICULTURE ALCOHOL & TOBACCO CONSTRUCTION MATERIALS METALLURGY EQUIPMENT FOR R…" at bounding box center [394, 178] width 275 height 28
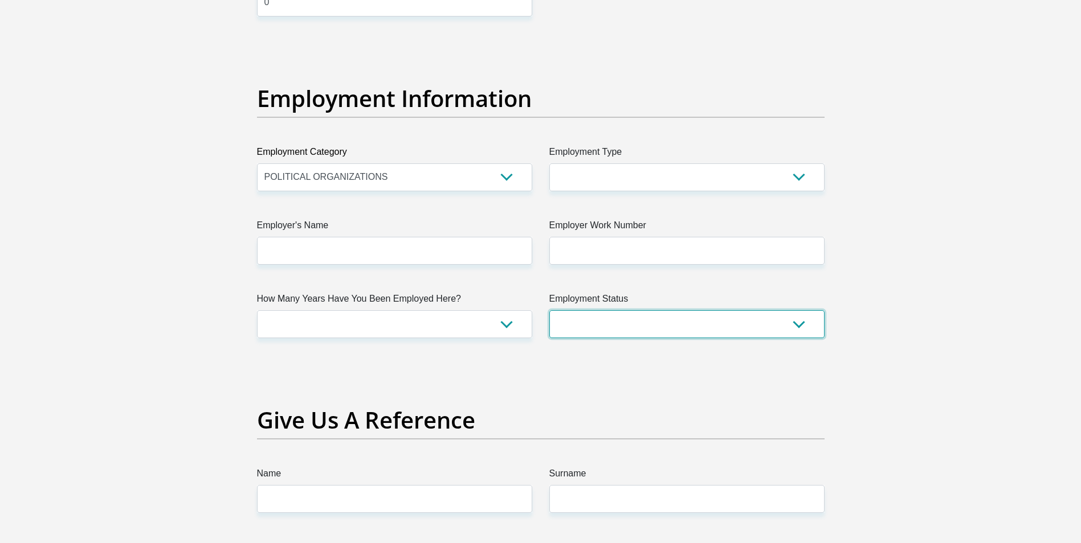
click at [803, 326] on select "Permanent/Full-time Part-time/Casual [DEMOGRAPHIC_DATA] Worker Self-Employed Ho…" at bounding box center [686, 324] width 275 height 28
select select "1"
click at [549, 310] on select "Permanent/Full-time Part-time/Casual [DEMOGRAPHIC_DATA] Worker Self-Employed Ho…" at bounding box center [686, 324] width 275 height 28
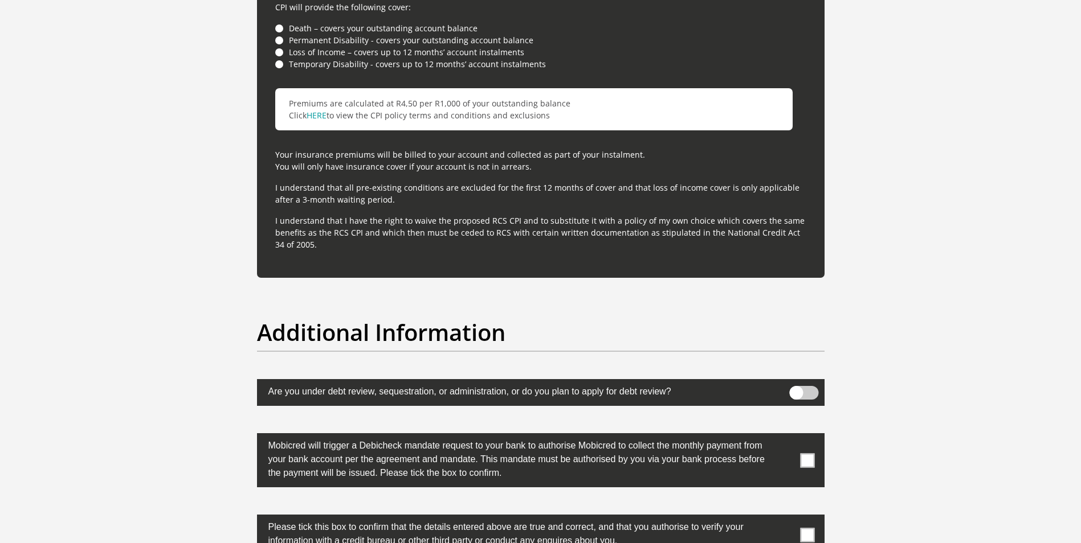
scroll to position [3418, 0]
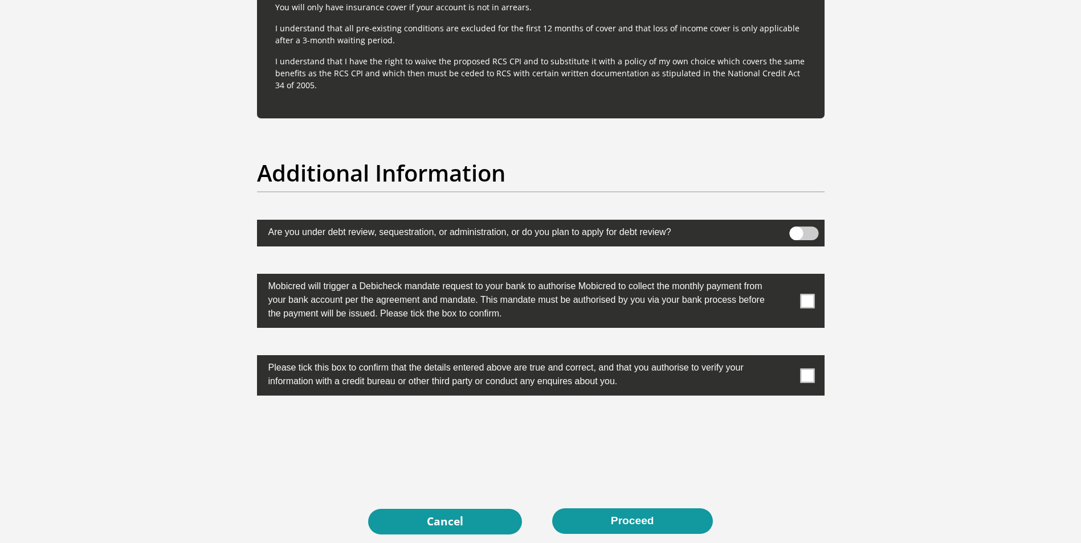
click at [807, 304] on span at bounding box center [807, 301] width 14 height 14
click at [784, 277] on input "checkbox" at bounding box center [784, 277] width 0 height 0
click at [811, 377] on span at bounding box center [807, 376] width 14 height 14
click at [784, 358] on input "checkbox" at bounding box center [784, 358] width 0 height 0
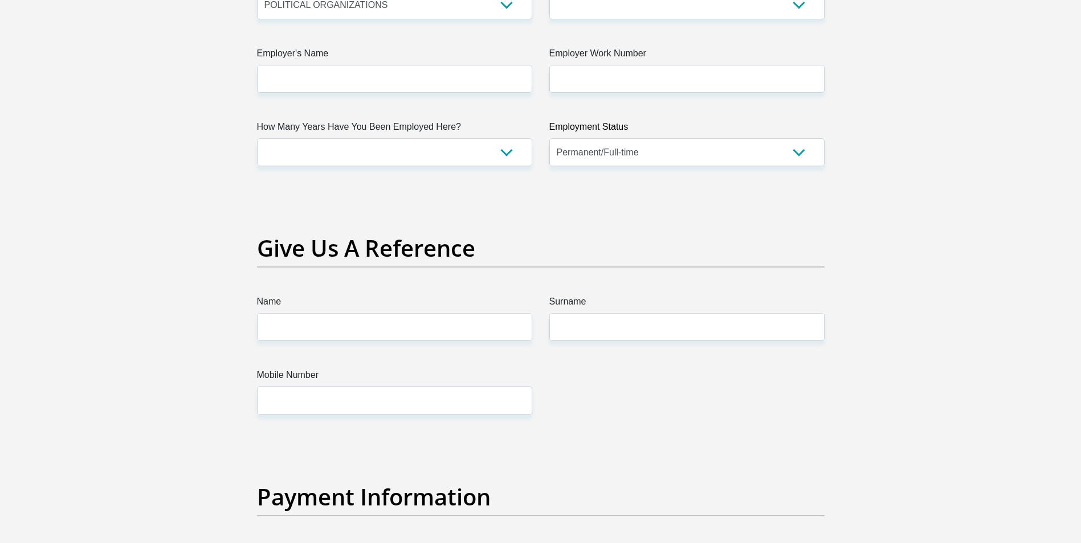
scroll to position [2165, 0]
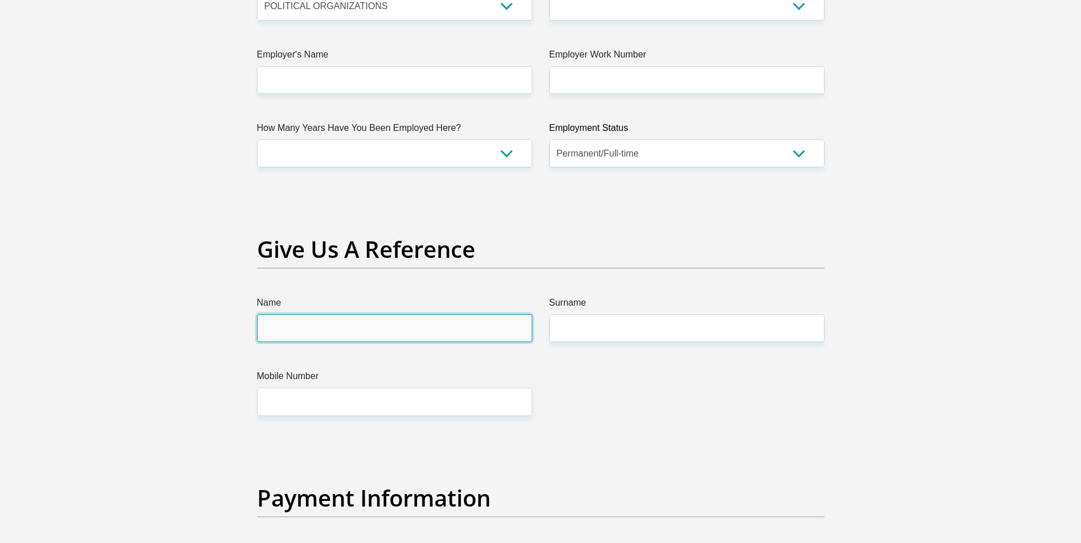
click at [270, 326] on input "Name" at bounding box center [394, 328] width 275 height 28
type input "Mpho"
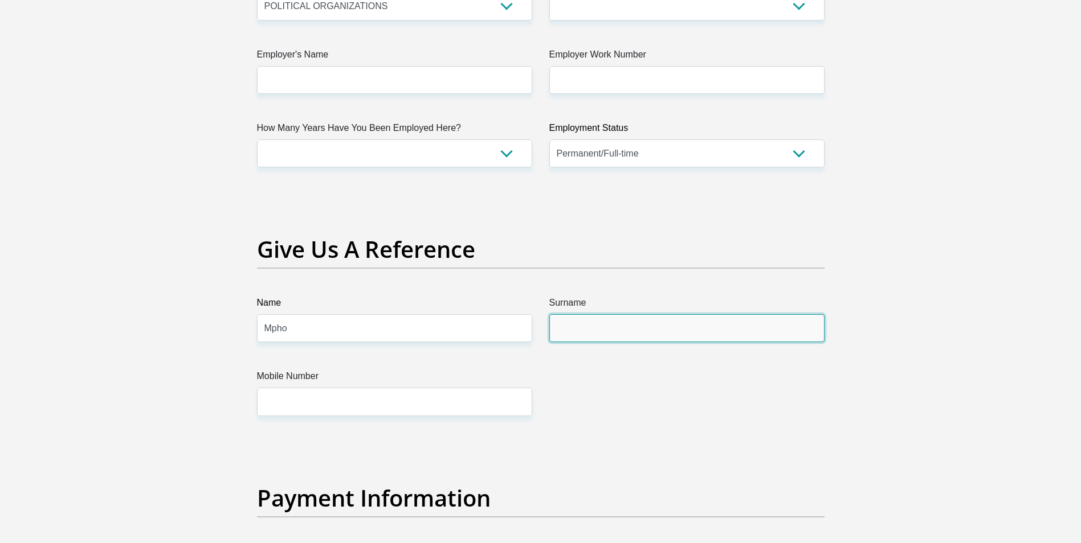
click at [569, 330] on input "Surname" at bounding box center [686, 328] width 275 height 28
type input "lehasa"
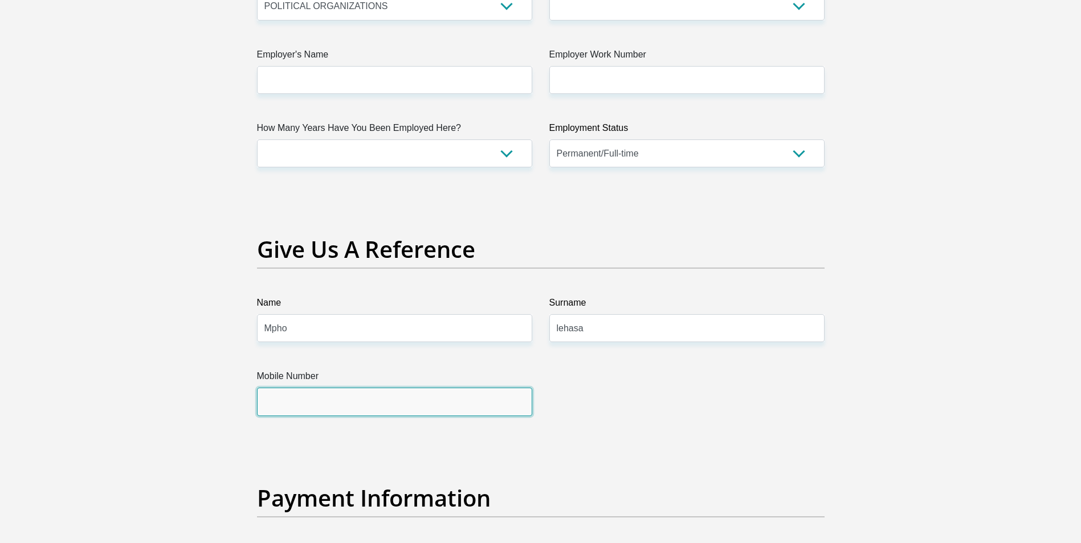
click at [285, 404] on input "Mobile Number" at bounding box center [394, 402] width 275 height 28
type input "0715024483"
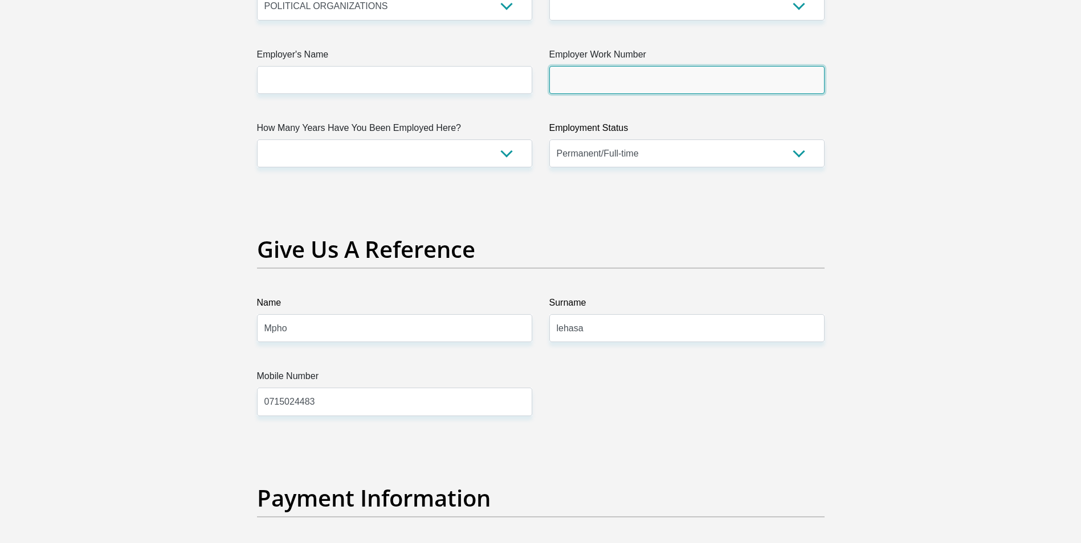
type input "0715024483"
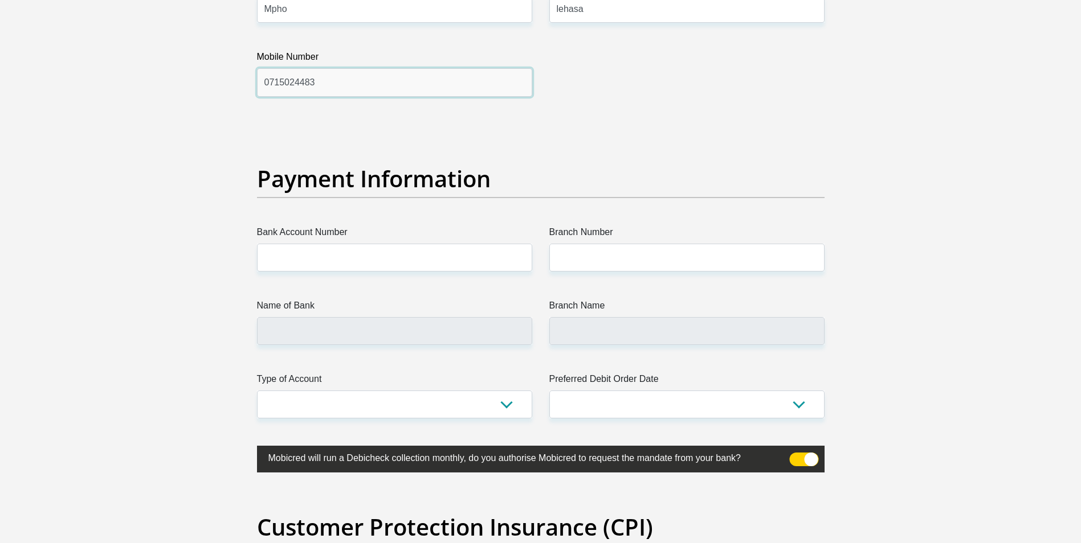
scroll to position [2393, 0]
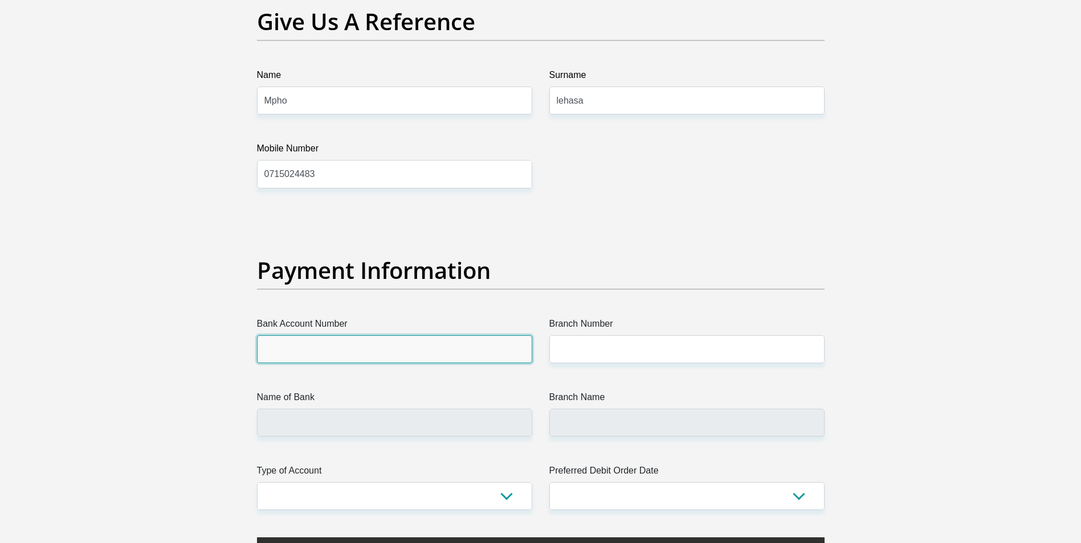
click at [283, 350] on input "Bank Account Number" at bounding box center [394, 350] width 275 height 28
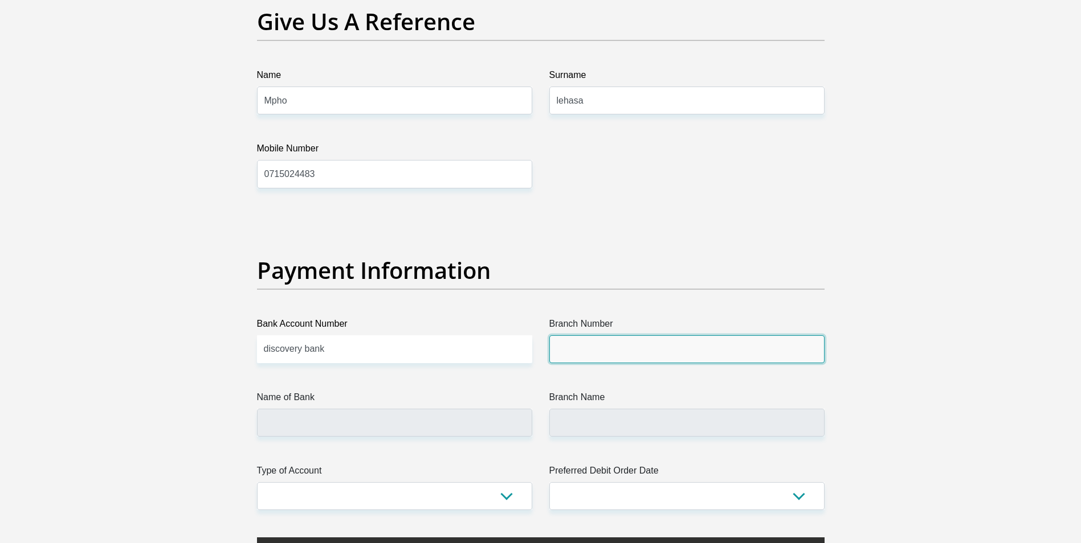
click at [571, 349] on input "Branch Number" at bounding box center [686, 350] width 275 height 28
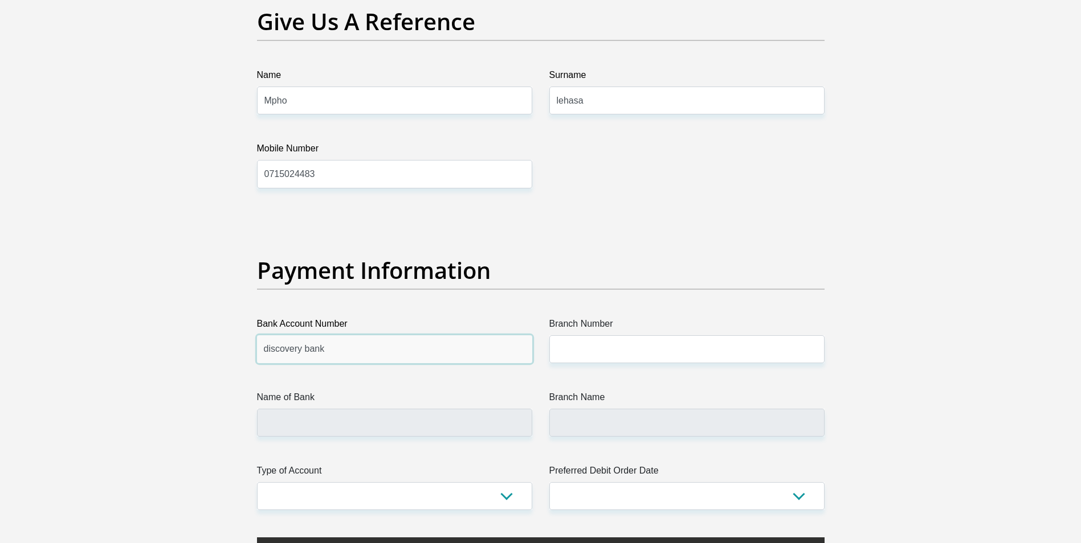
click at [328, 348] on input "discovery bank" at bounding box center [394, 350] width 275 height 28
type input "d"
type input "12864601255"
click at [282, 422] on input "Name of Bank" at bounding box center [394, 423] width 275 height 28
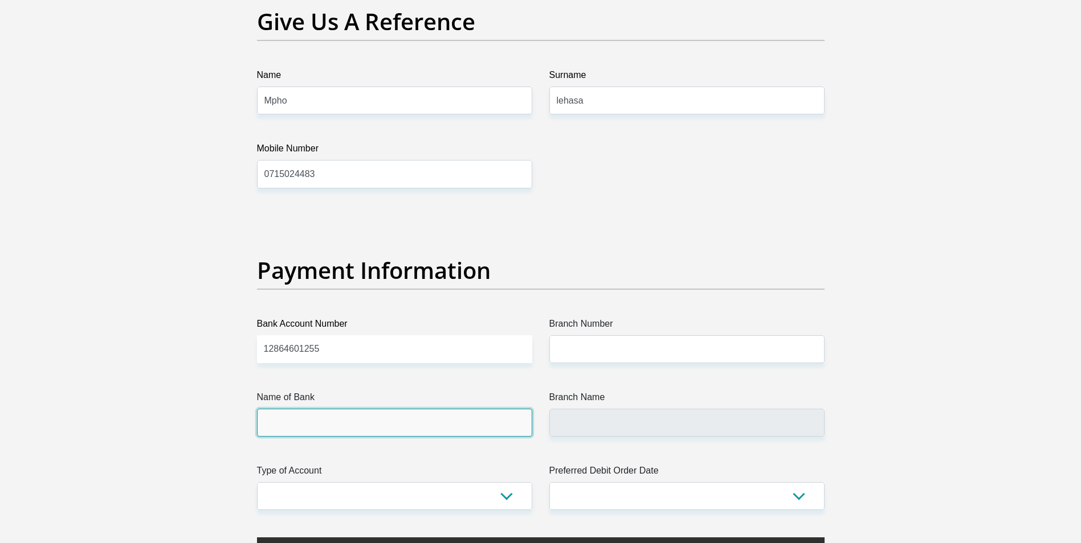
click at [297, 423] on input "Name of Bank" at bounding box center [394, 423] width 275 height 28
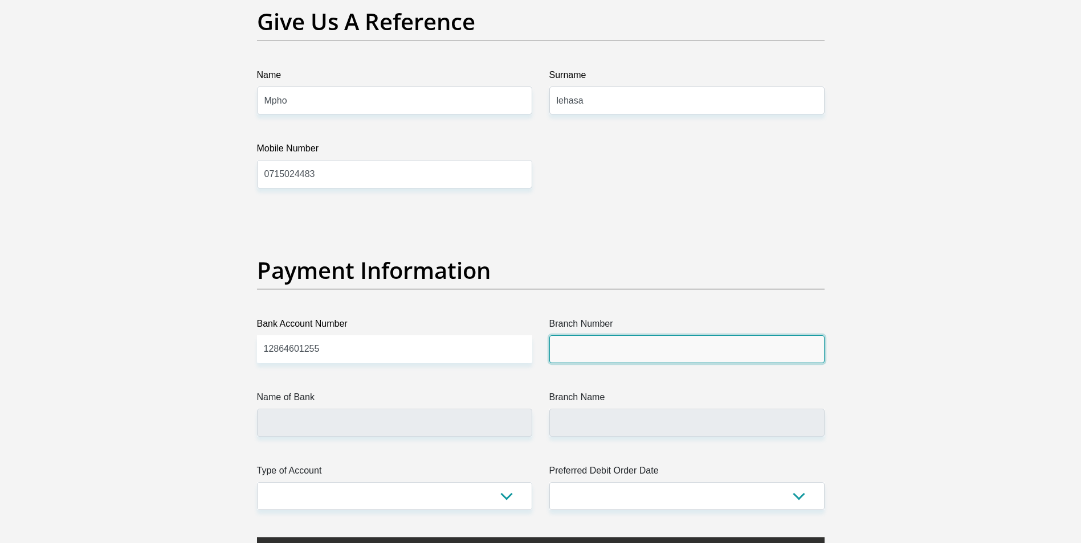
click at [586, 346] on input "Branch Number" at bounding box center [686, 350] width 275 height 28
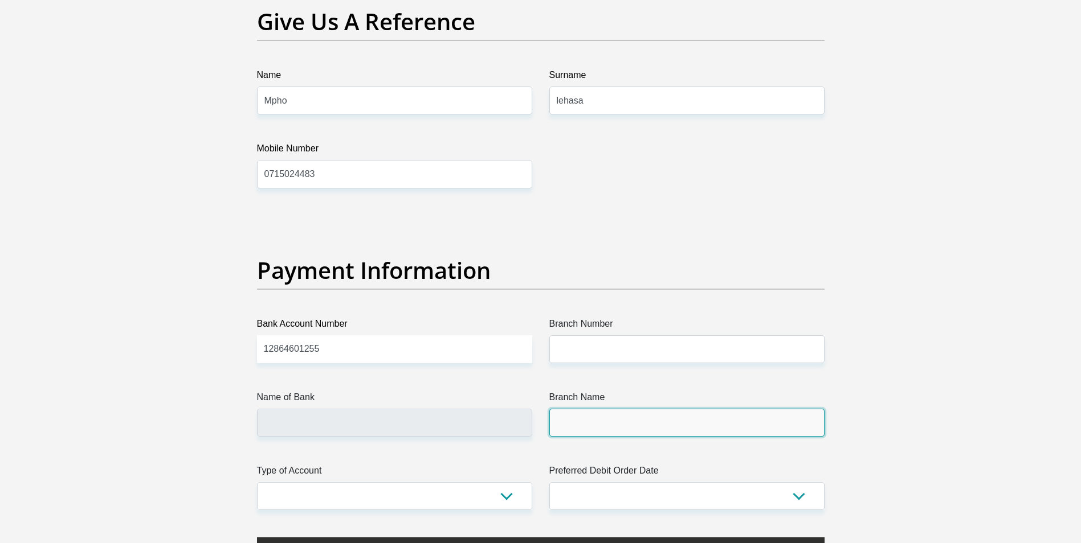
click at [573, 425] on input "Branch Name" at bounding box center [686, 423] width 275 height 28
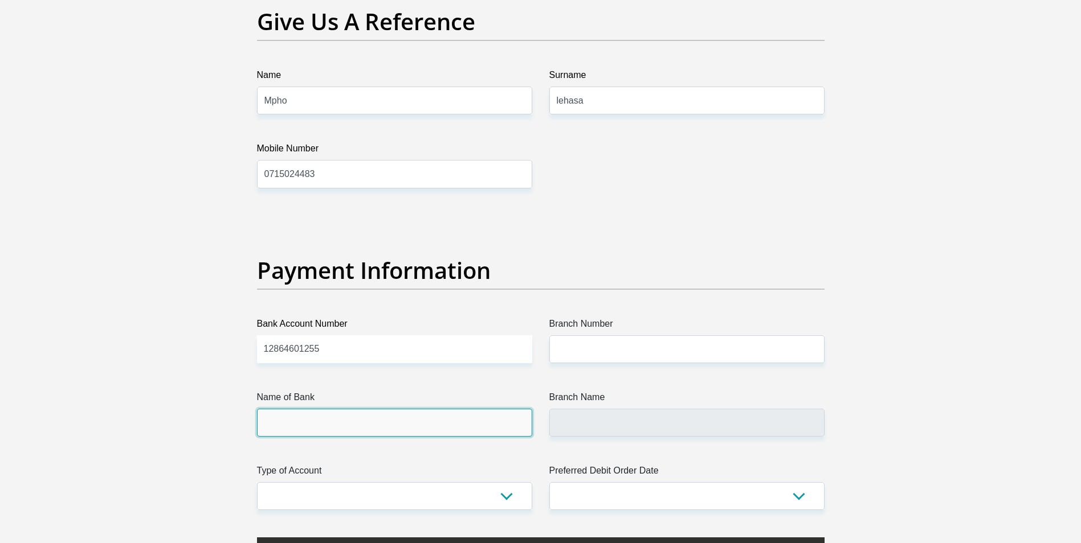
click at [318, 419] on input "Name of Bank" at bounding box center [394, 423] width 275 height 28
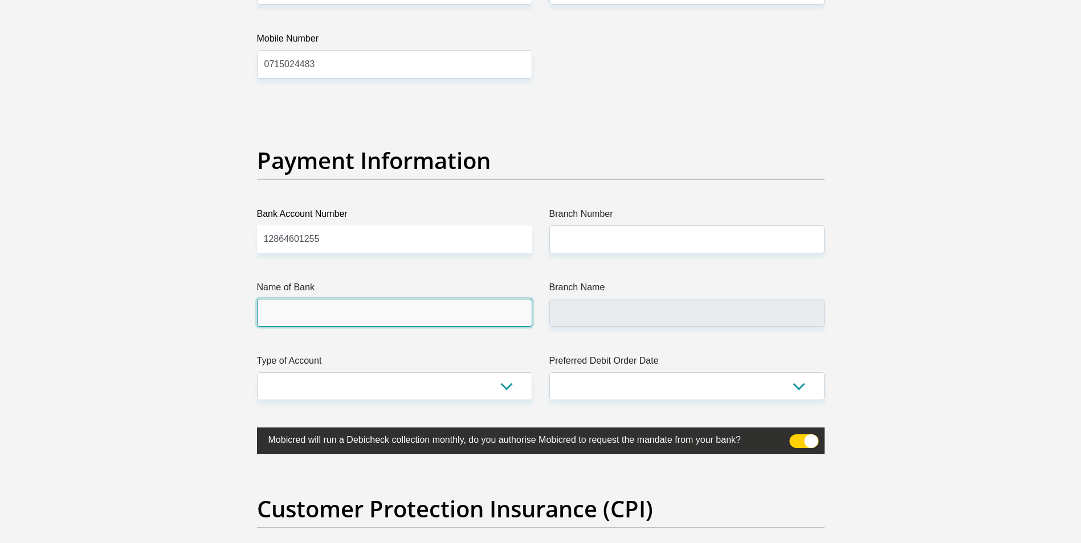
scroll to position [2507, 0]
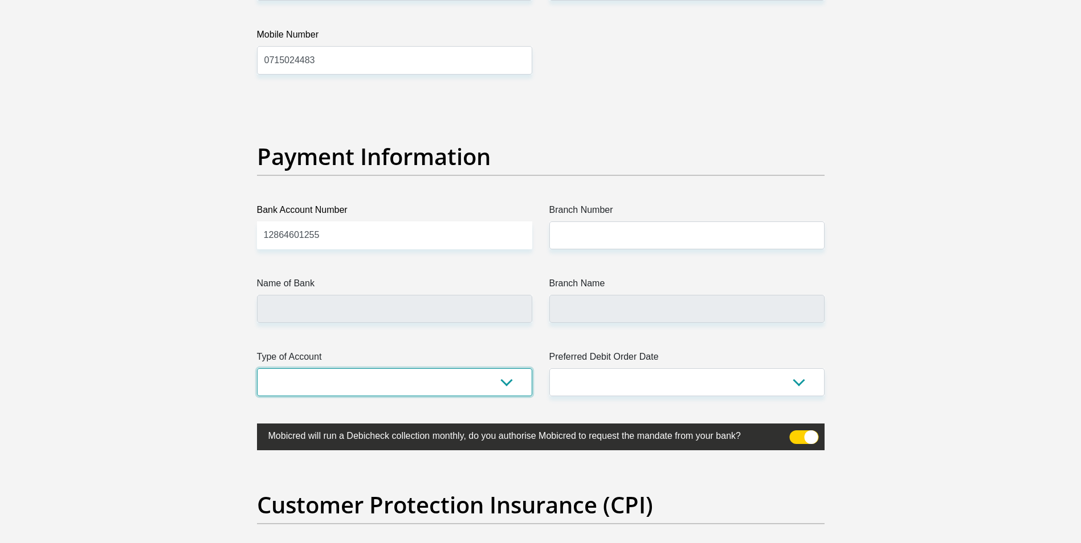
click at [505, 383] on select "Cheque Savings" at bounding box center [394, 383] width 275 height 28
select select "CUR"
click at [257, 369] on select "Cheque Savings" at bounding box center [394, 383] width 275 height 28
click at [803, 382] on select "1st 2nd 3rd 4th 5th 7th 18th 19th 20th 21st 22nd 23rd 24th 25th 26th 27th 28th …" at bounding box center [686, 383] width 275 height 28
select select "26"
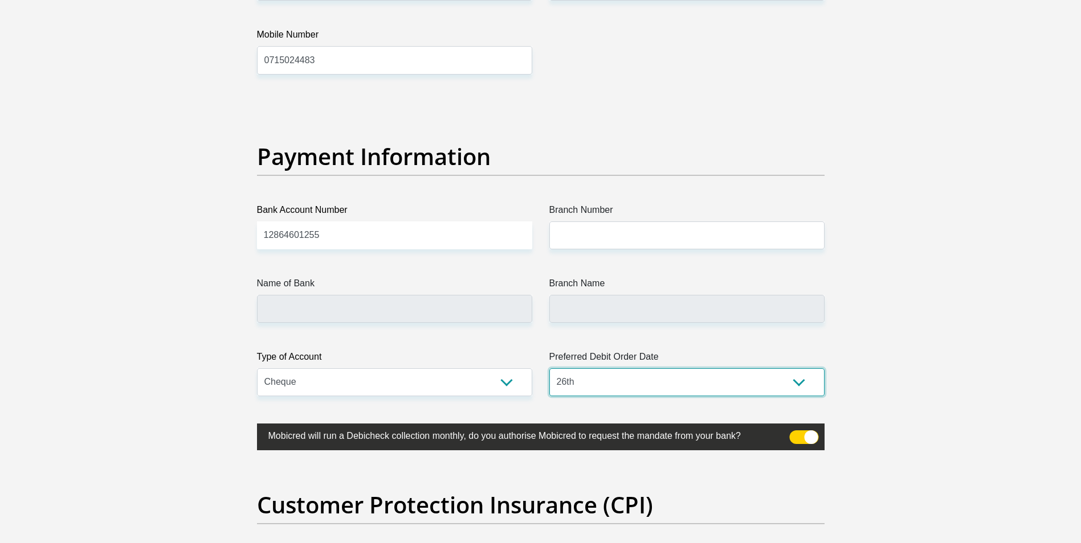
click at [549, 369] on select "1st 2nd 3rd 4th 5th 7th 18th 19th 20th 21st 22nd 23rd 24th 25th 26th 27th 28th …" at bounding box center [686, 383] width 275 height 28
click at [285, 303] on input "Name of Bank" at bounding box center [394, 309] width 275 height 28
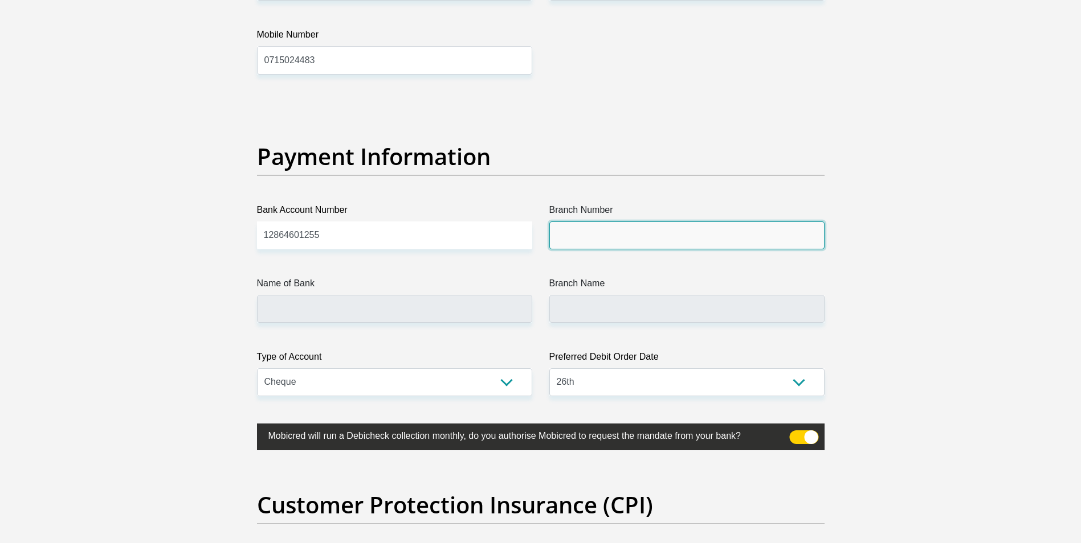
click at [570, 236] on input "Branch Number" at bounding box center [686, 236] width 275 height 28
type input "679000"
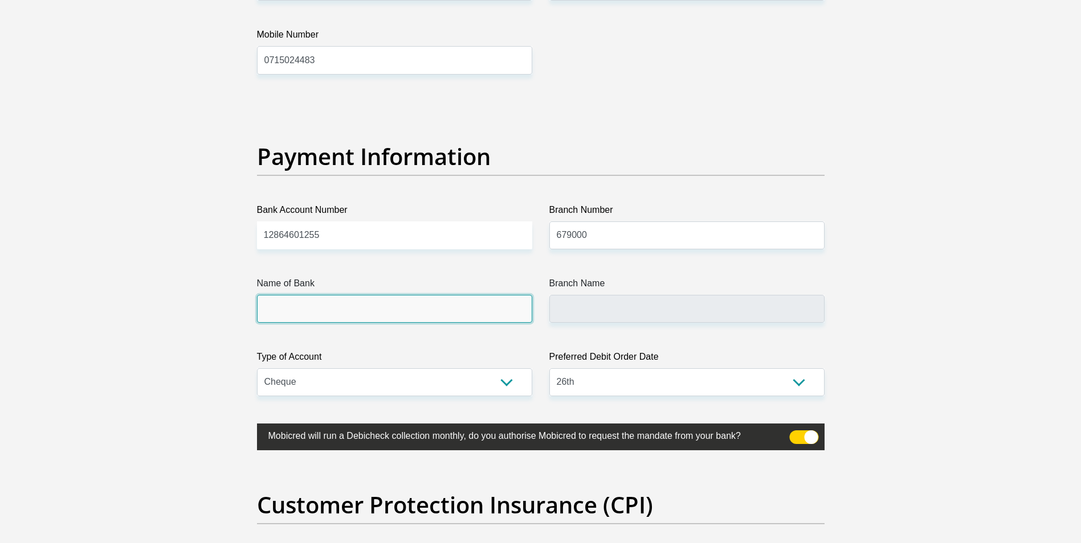
click at [280, 305] on input "Name of Bank" at bounding box center [394, 309] width 275 height 28
type input "DISCOVERY BANK LTD"
type input "DISCOVERY UNIVERSAL BRANCH"
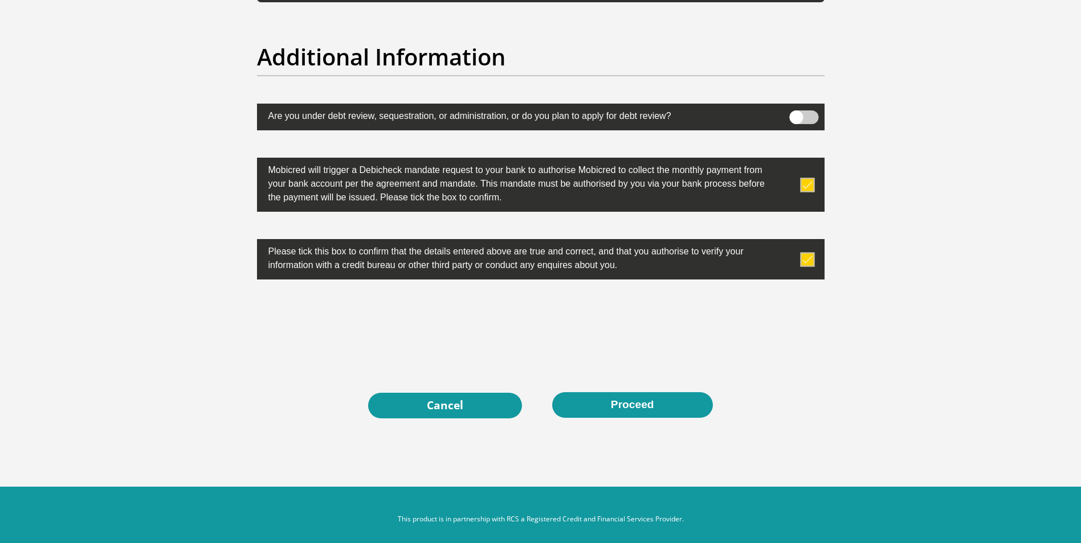
scroll to position [3544, 0]
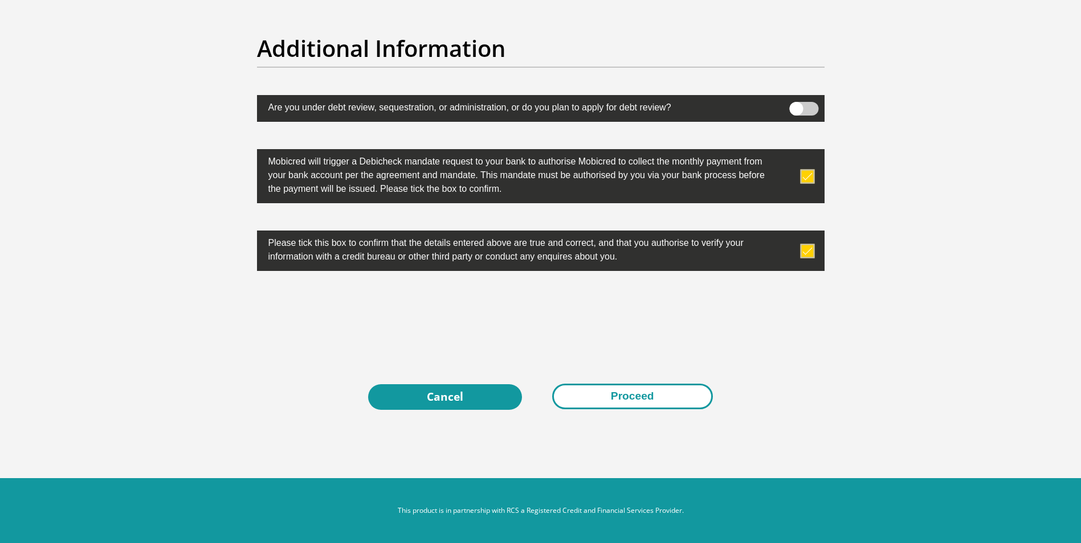
click at [632, 398] on button "Proceed" at bounding box center [632, 397] width 161 height 26
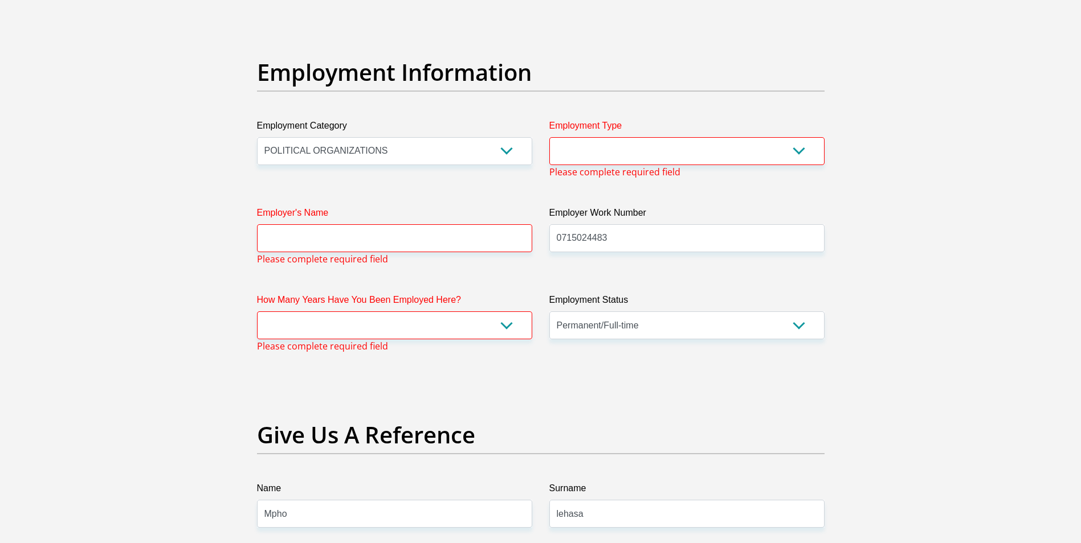
scroll to position [2014, 0]
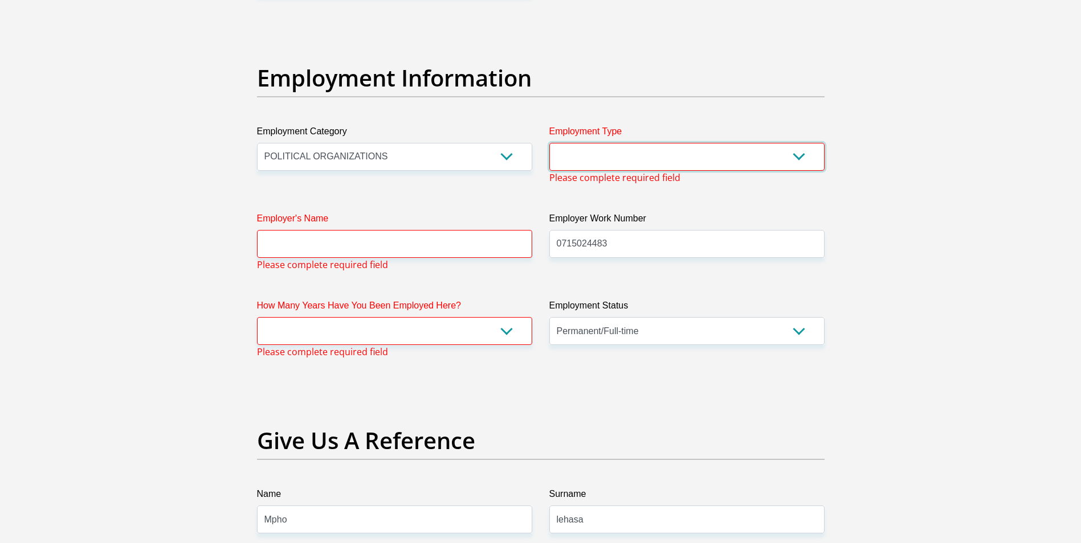
click at [794, 161] on select "College/Lecturer Craft Seller Creative Driver Executive Farmer Forces - Non Com…" at bounding box center [686, 157] width 275 height 28
select select "Office Staff/Clerk"
click at [549, 143] on select "College/Lecturer Craft Seller Creative Driver Executive Farmer Forces - Non Com…" at bounding box center [686, 157] width 275 height 28
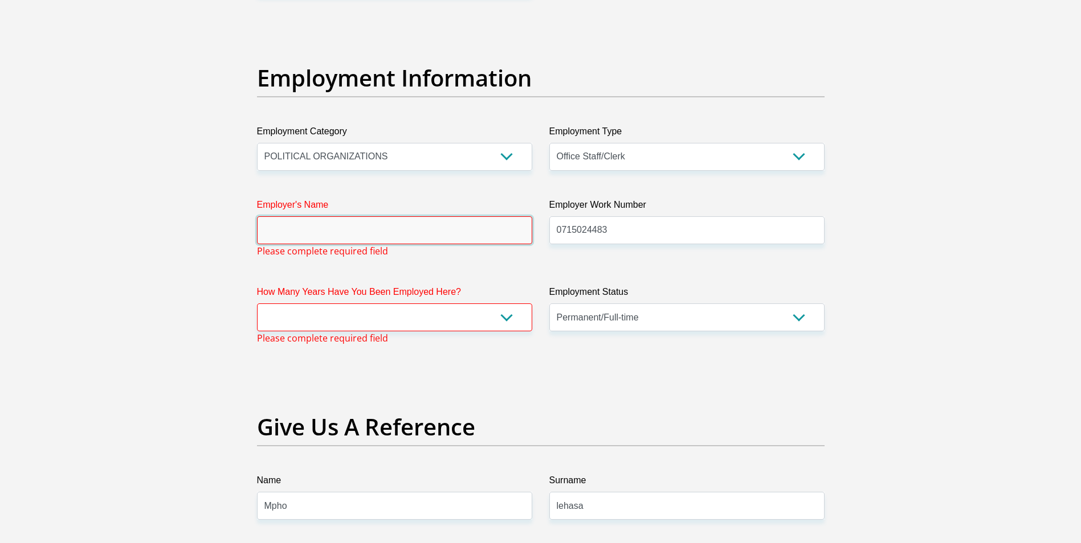
click at [277, 228] on input "Employer's Name" at bounding box center [394, 230] width 275 height 28
type input "randwestcitylocalmunicipality"
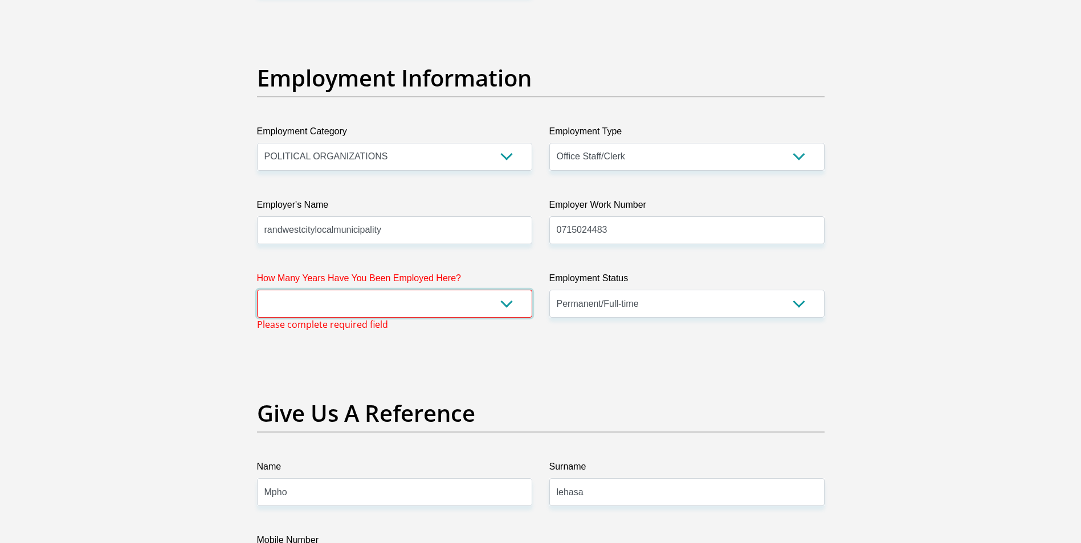
click at [509, 308] on select "less than 1 year 1-3 years 3-5 years 5+ years" at bounding box center [394, 304] width 275 height 28
select select "60"
click at [257, 290] on select "less than 1 year 1-3 years 3-5 years 5+ years" at bounding box center [394, 304] width 275 height 28
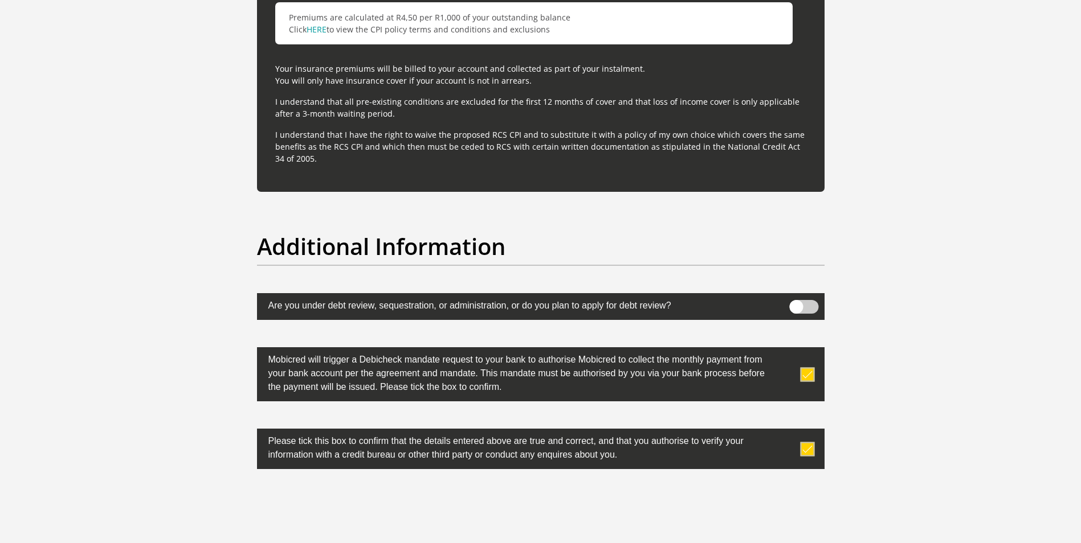
scroll to position [3496, 0]
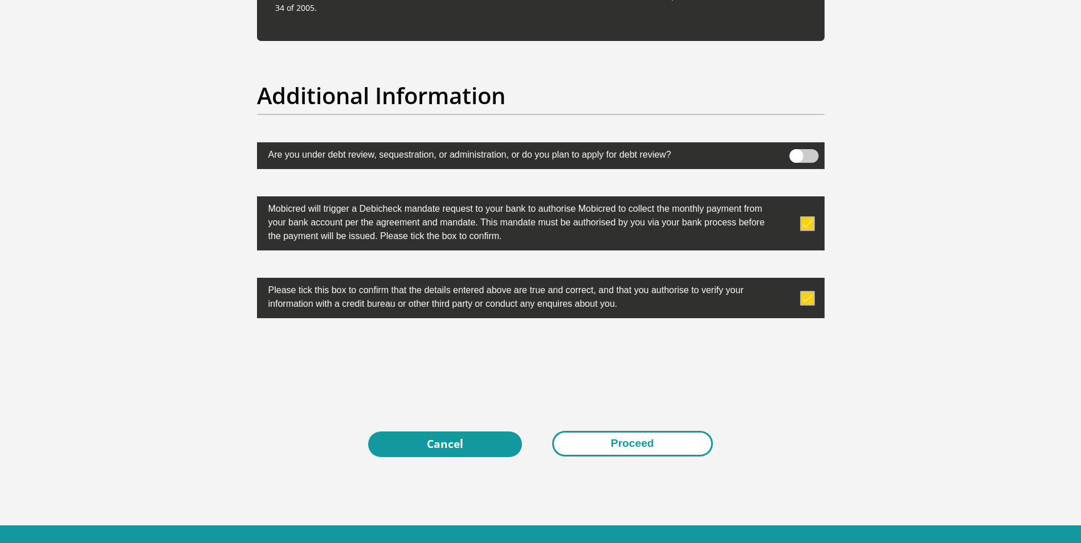
click at [636, 442] on button "Proceed" at bounding box center [632, 444] width 161 height 26
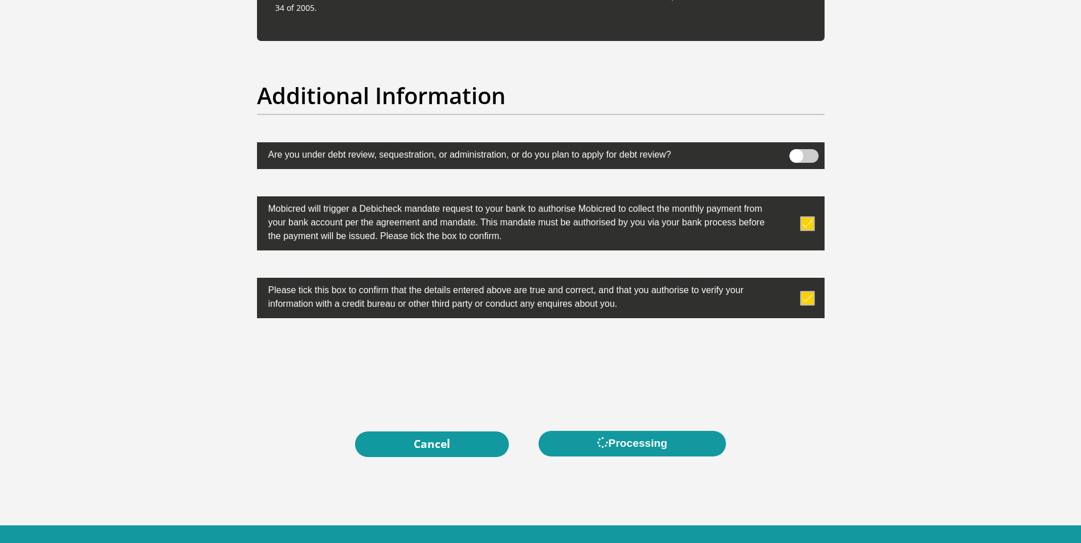
scroll to position [0, 0]
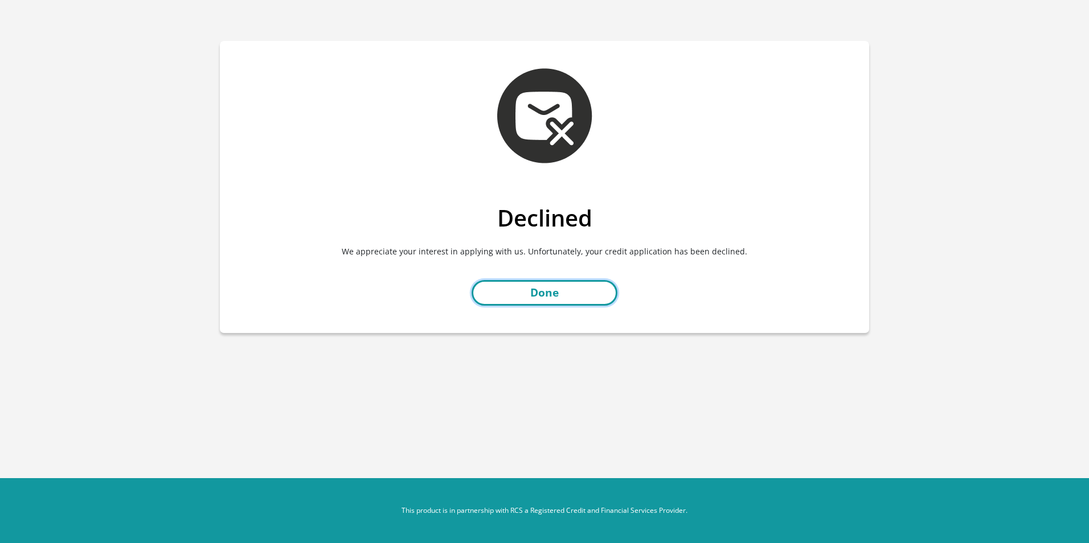
click at [549, 288] on link "Done" at bounding box center [545, 293] width 146 height 26
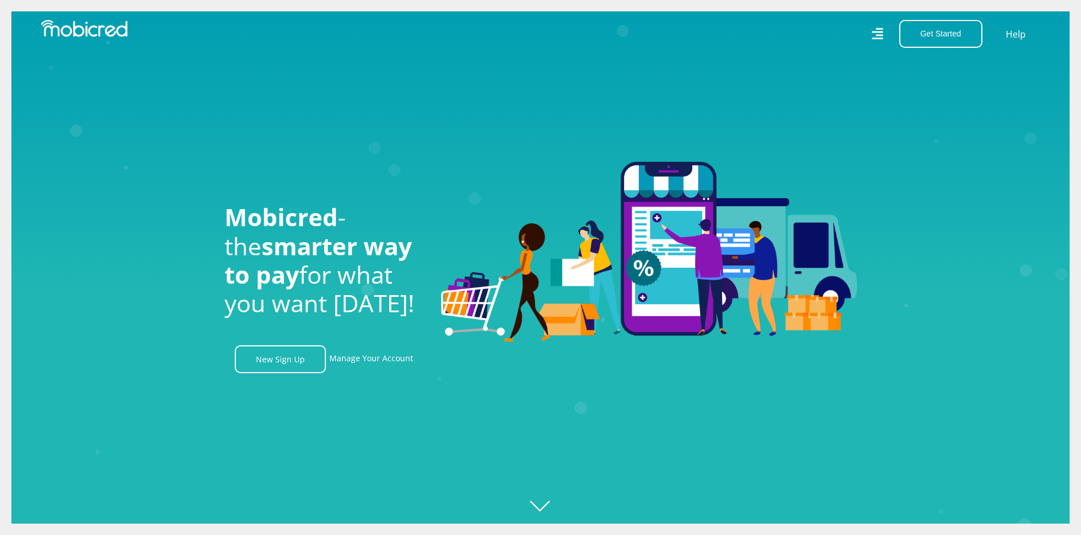
scroll to position [0, 2111]
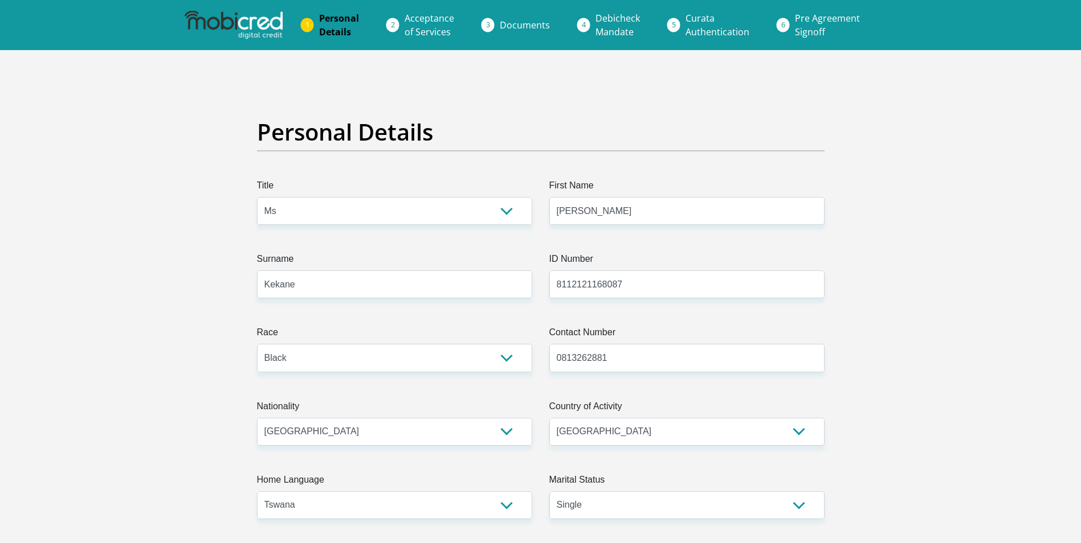
select select "Ms"
select select "1"
select select "ZAF"
select select "tsn"
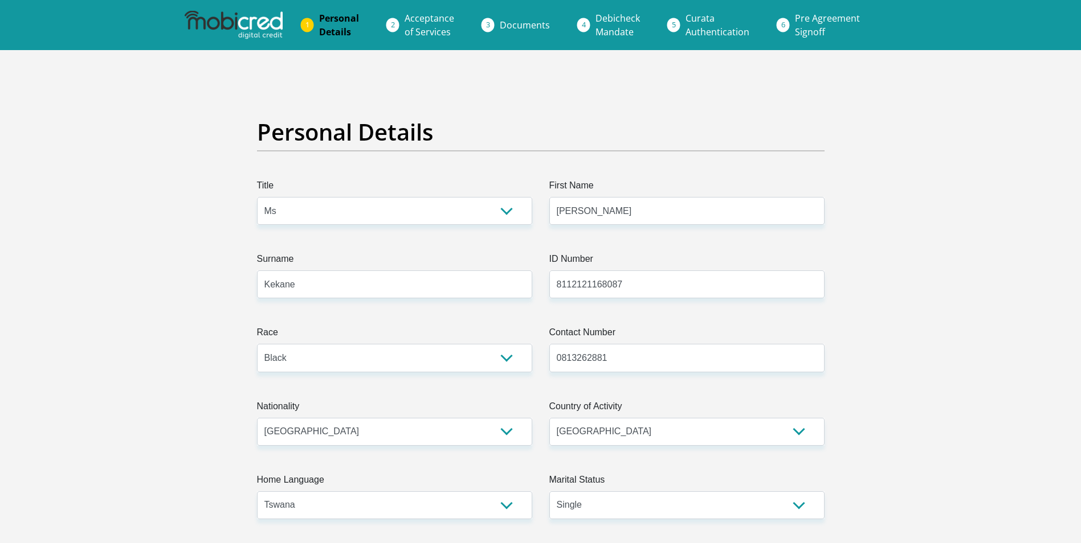
select select "2"
select select "Gauteng"
select select "5"
select select "Rented"
select select "23"
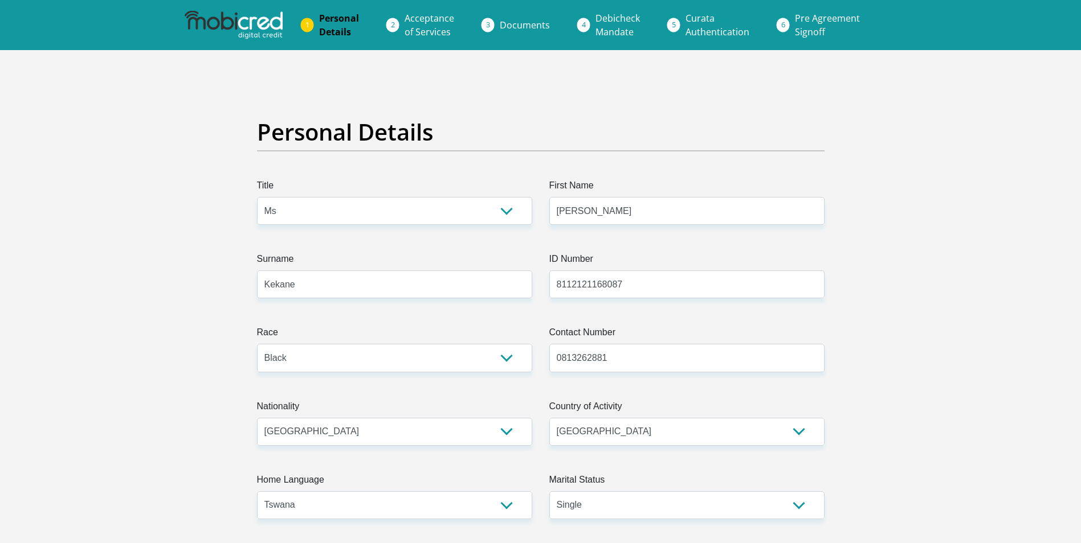
select select "Office Staff/Clerk"
select select "60"
select select "1"
select select "CUR"
select select "26"
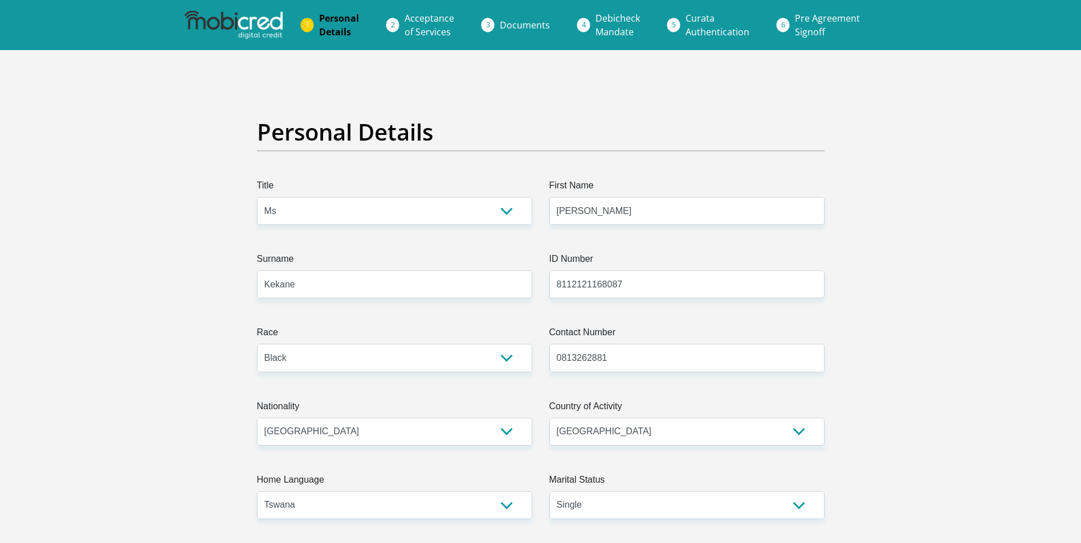
scroll to position [3495, 0]
